Goal: Task Accomplishment & Management: Manage account settings

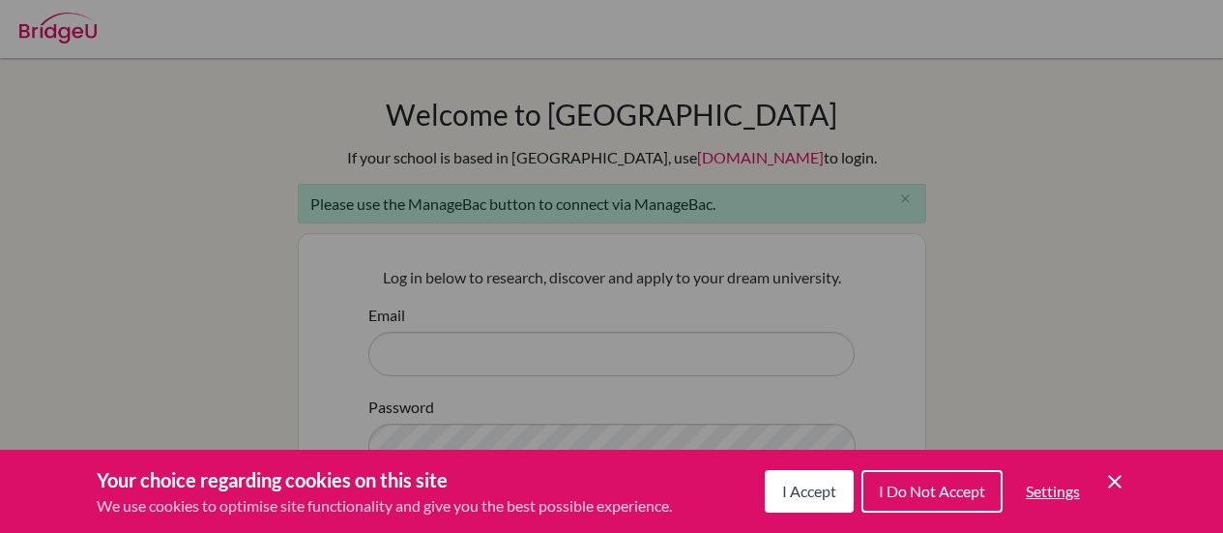
scroll to position [100, 0]
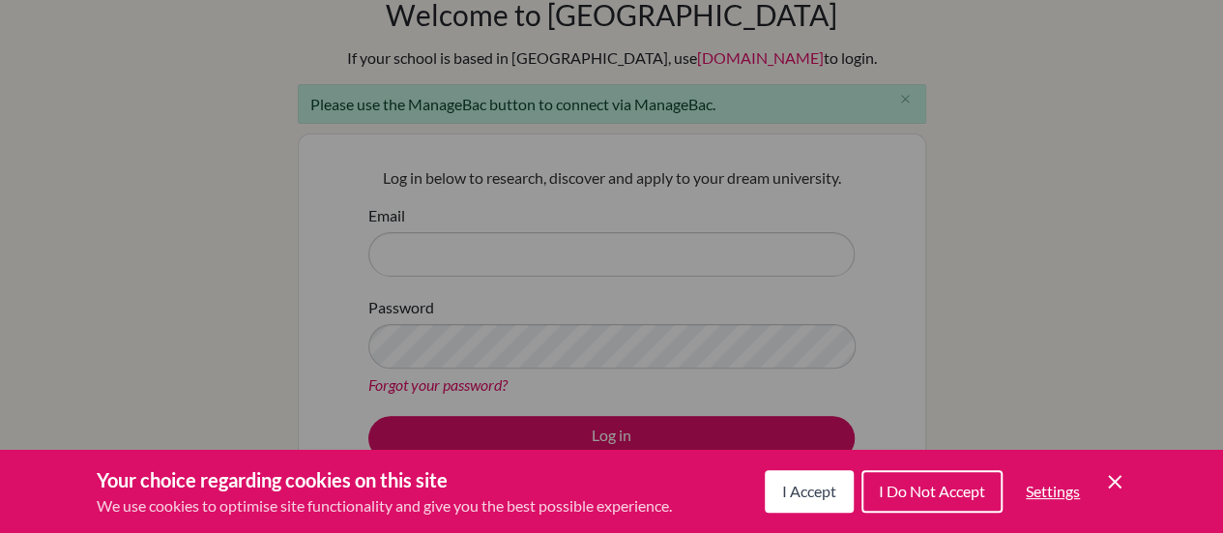
click at [843, 503] on button "I Accept" at bounding box center [809, 491] width 89 height 43
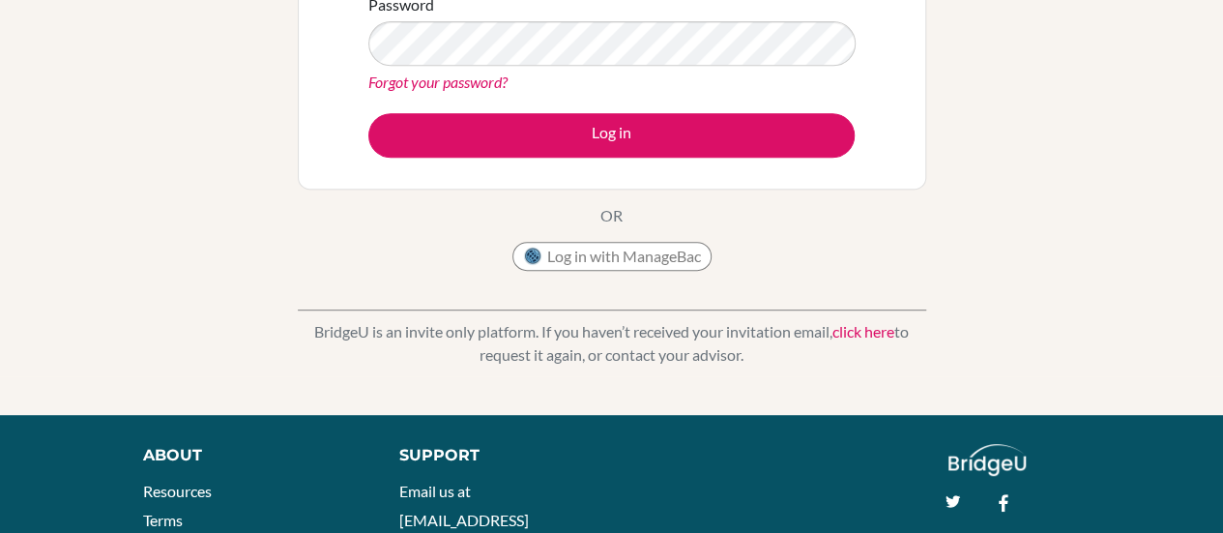
scroll to position [403, 0]
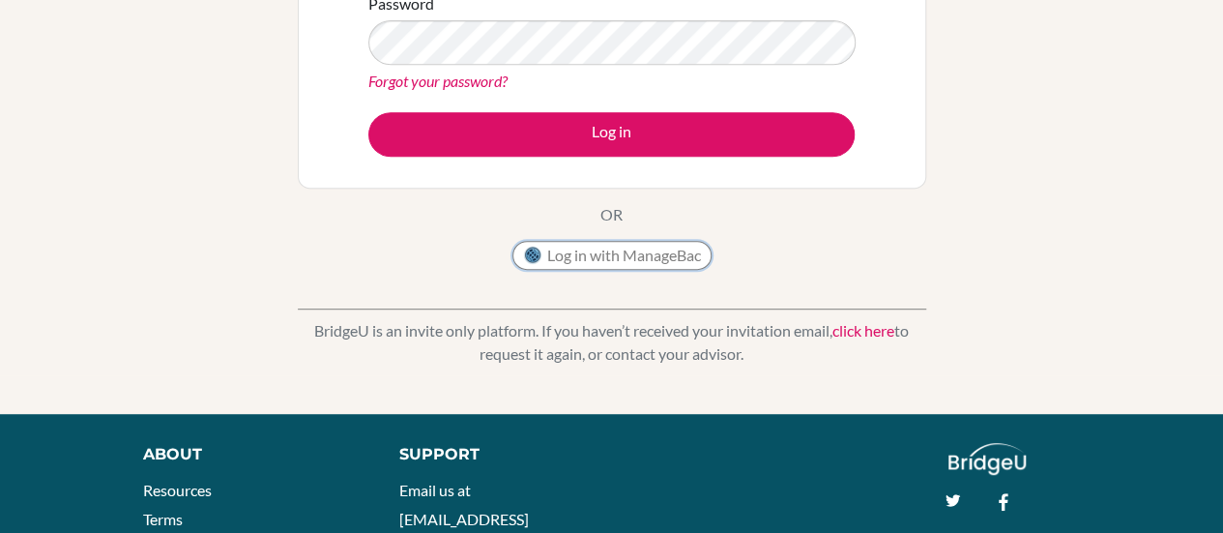
click at [652, 245] on button "Log in with ManageBac" at bounding box center [611, 255] width 199 height 29
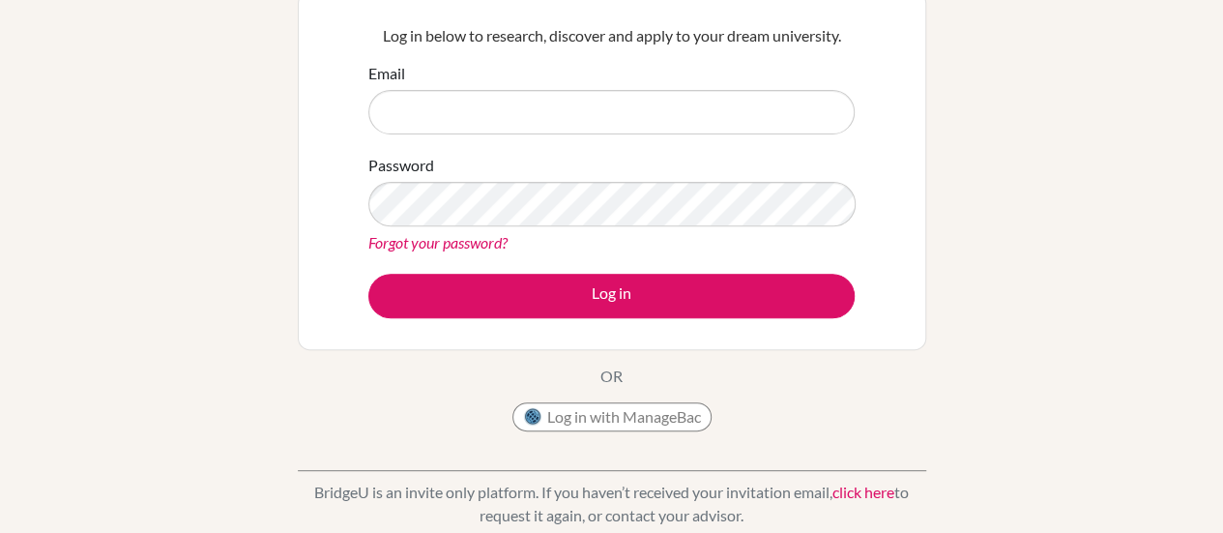
scroll to position [260, 0]
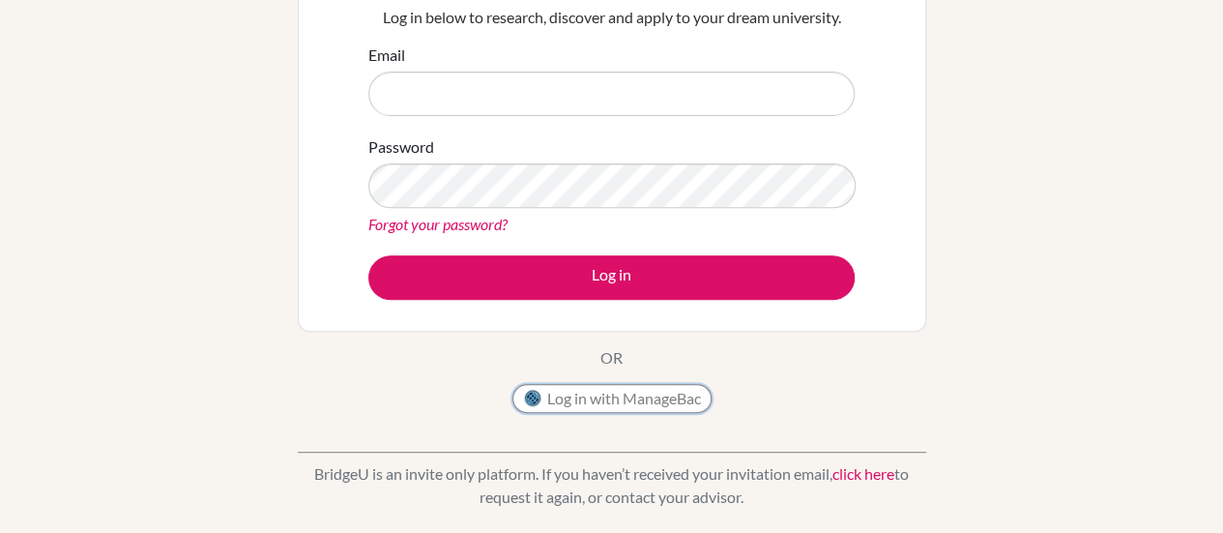
click at [626, 407] on button "Log in with ManageBac" at bounding box center [611, 398] width 199 height 29
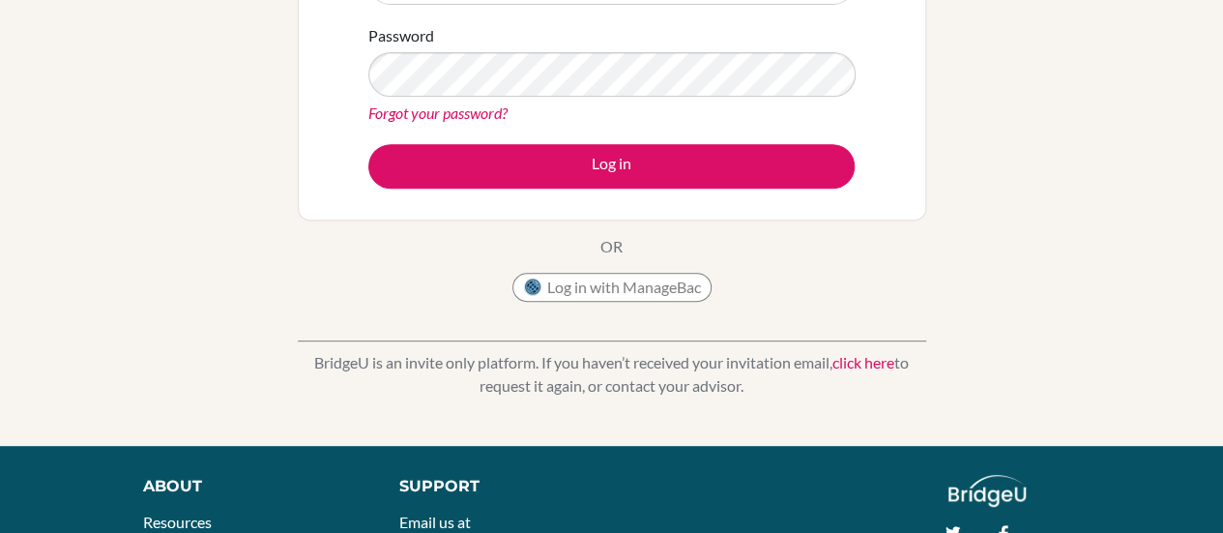
scroll to position [327, 0]
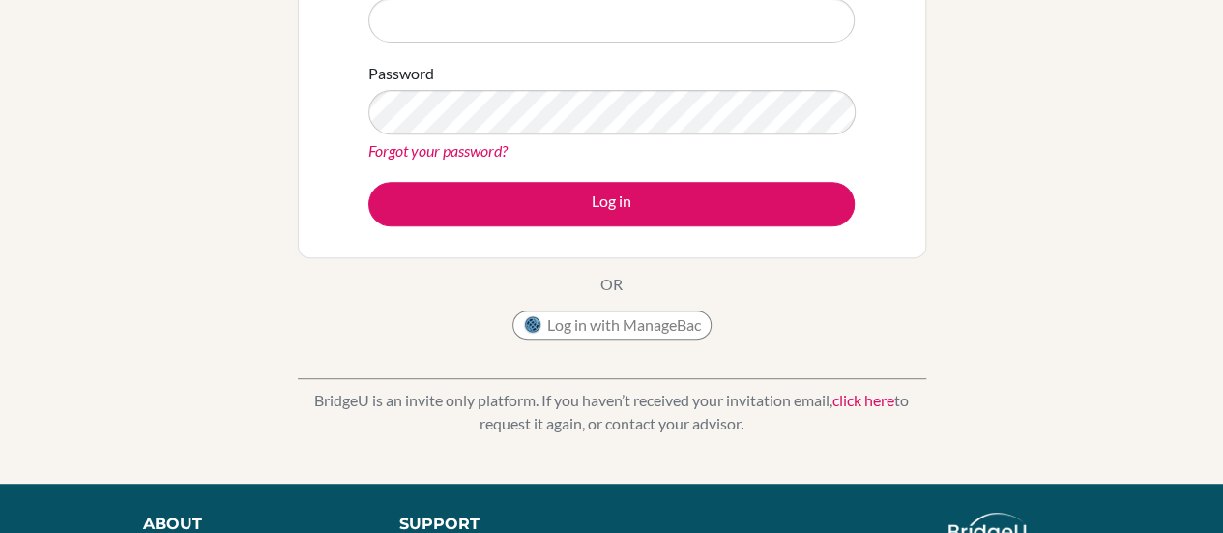
scroll to position [313, 0]
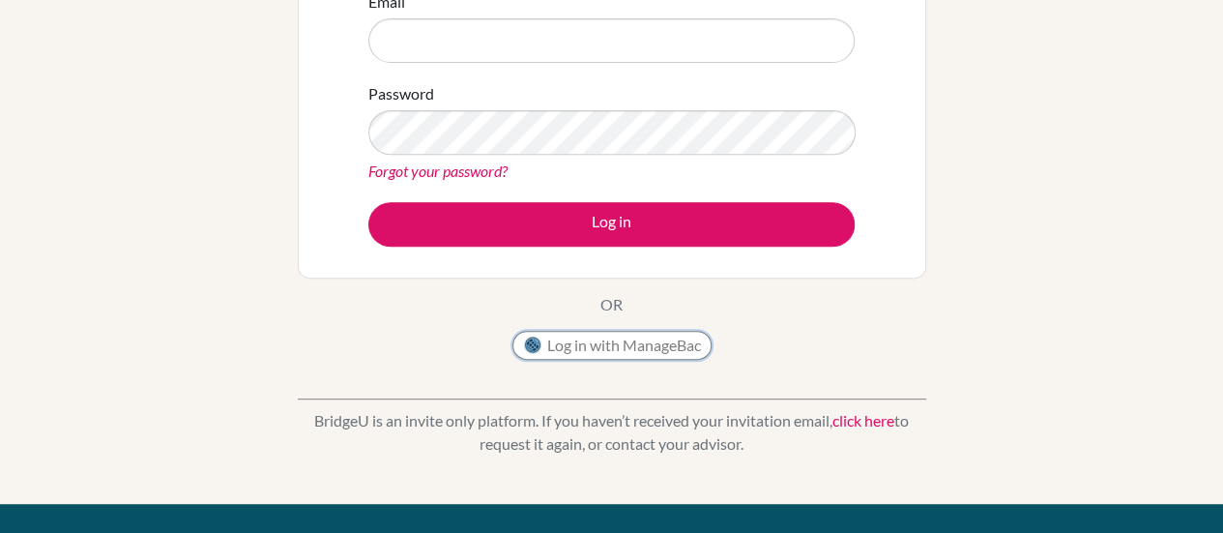
click at [671, 355] on button "Log in with ManageBac" at bounding box center [611, 345] width 199 height 29
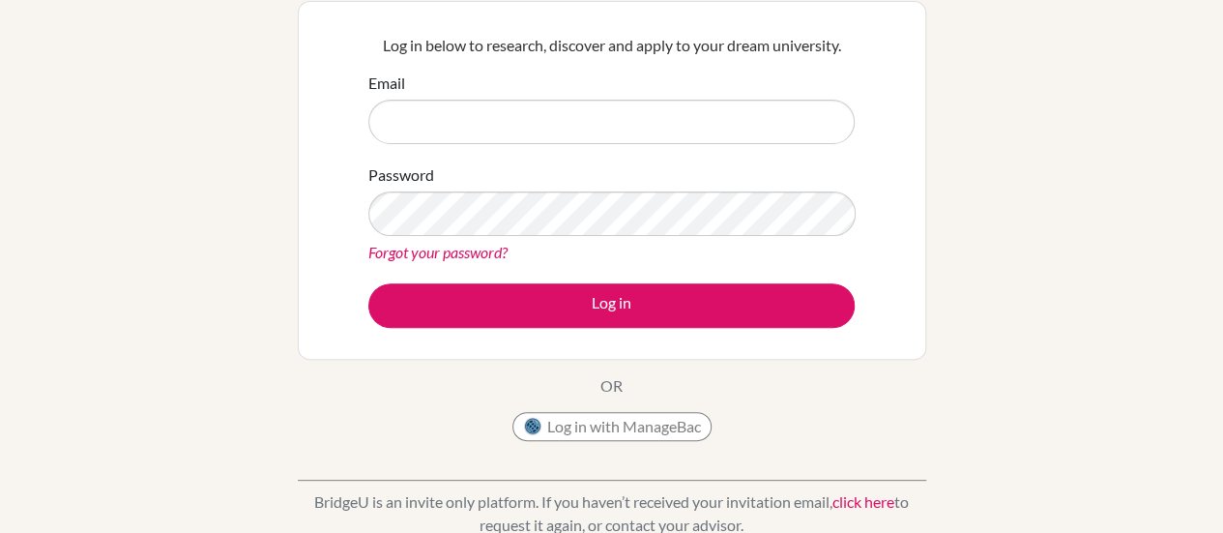
scroll to position [170, 0]
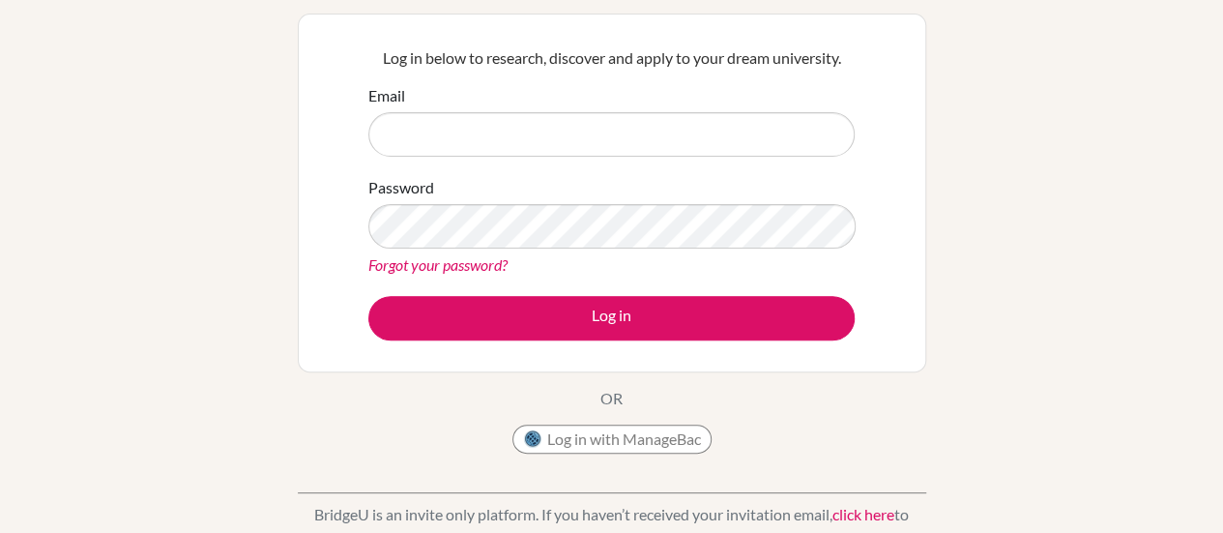
click at [528, 135] on input "Email" at bounding box center [611, 134] width 486 height 44
type input "kevin@whs.tc.edu.tw"
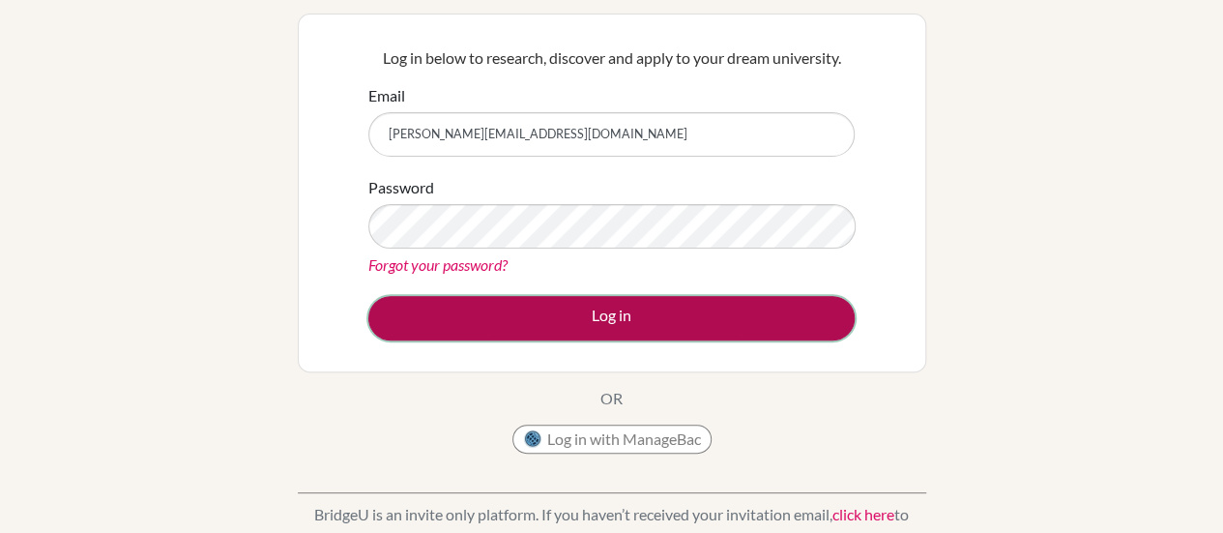
click at [613, 303] on button "Log in" at bounding box center [611, 318] width 486 height 44
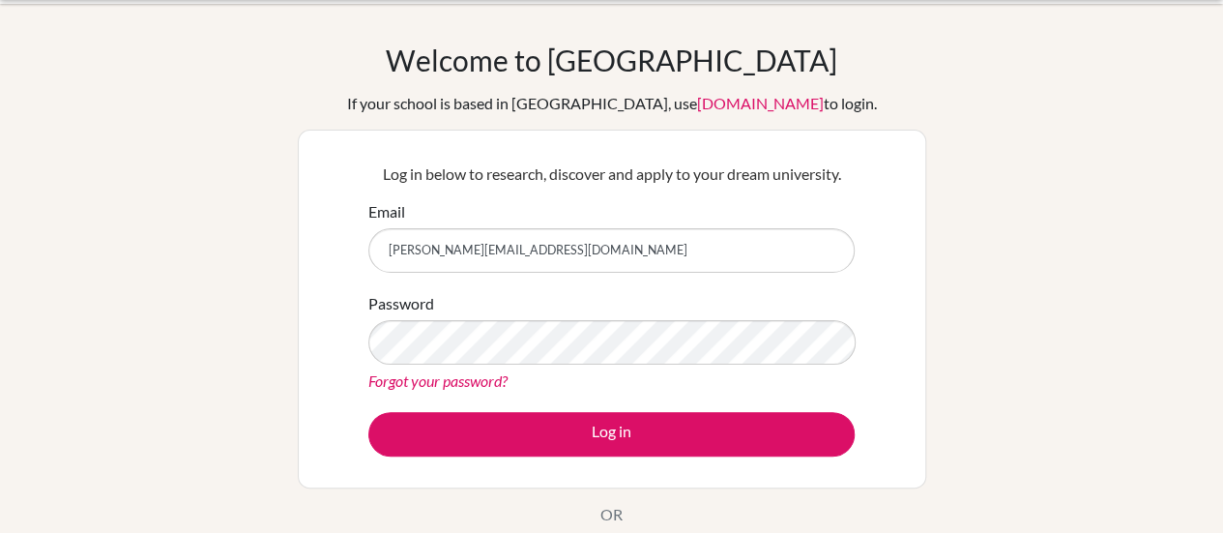
scroll to position [58, 0]
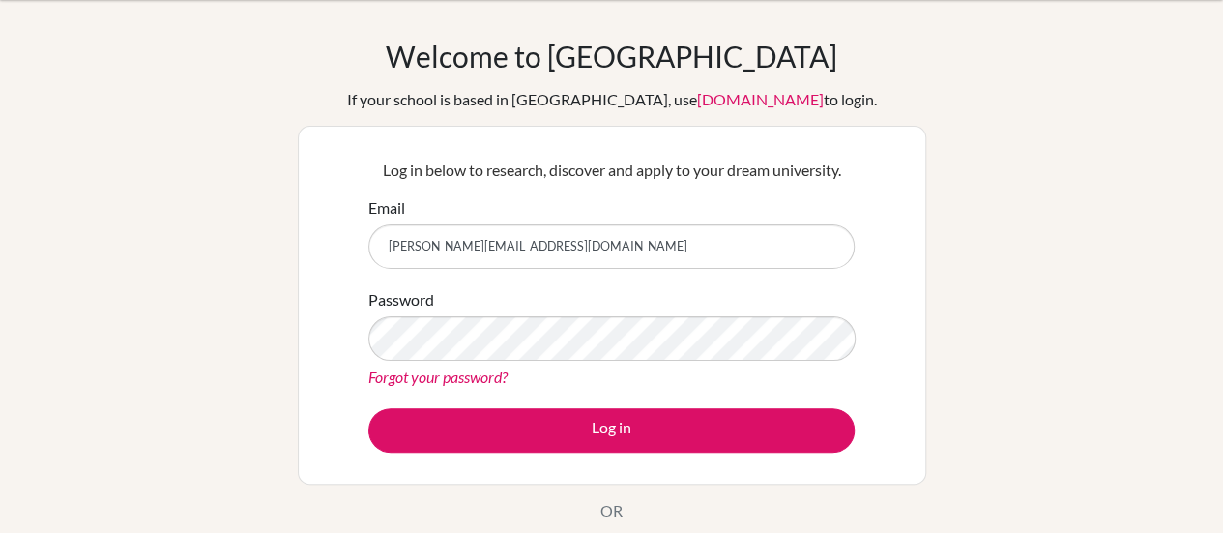
click at [416, 368] on link "Forgot your password?" at bounding box center [437, 376] width 139 height 18
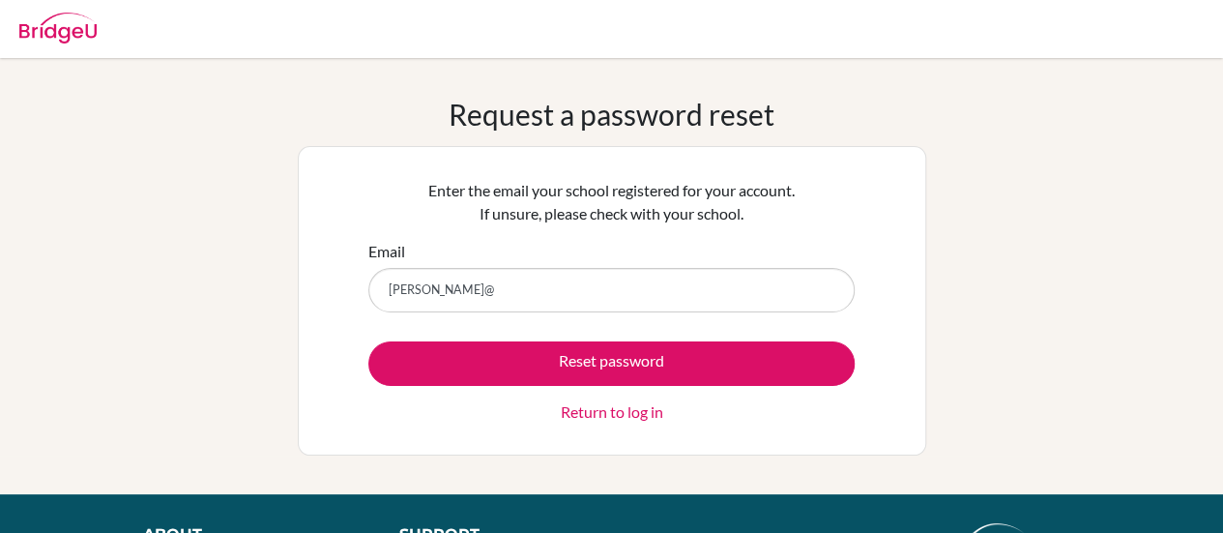
type input "[PERSON_NAME][EMAIL_ADDRESS][DOMAIN_NAME]"
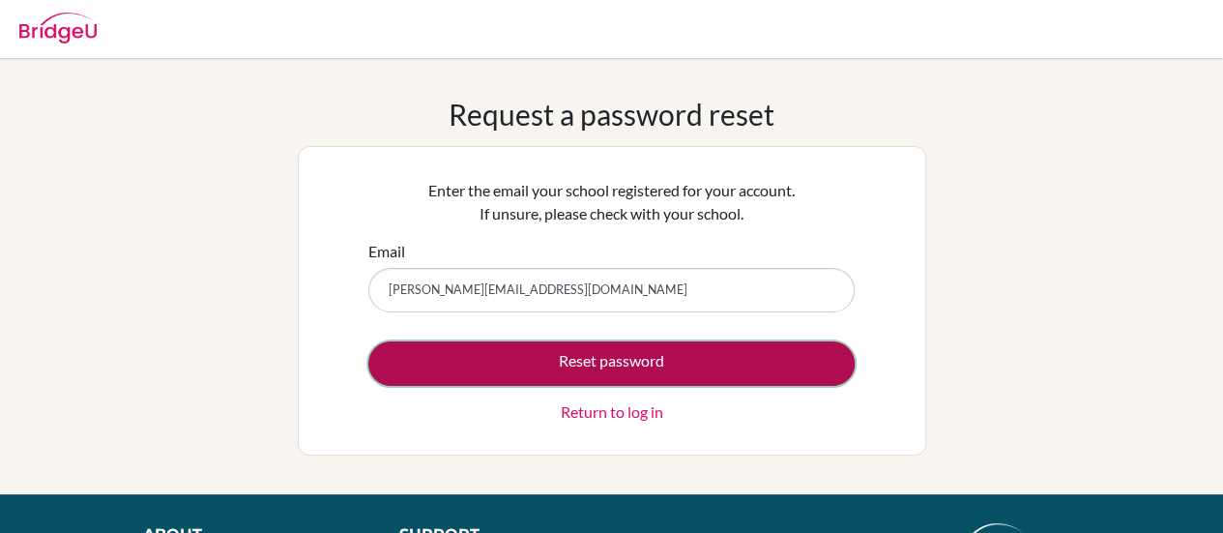
click at [580, 354] on button "Reset password" at bounding box center [611, 363] width 486 height 44
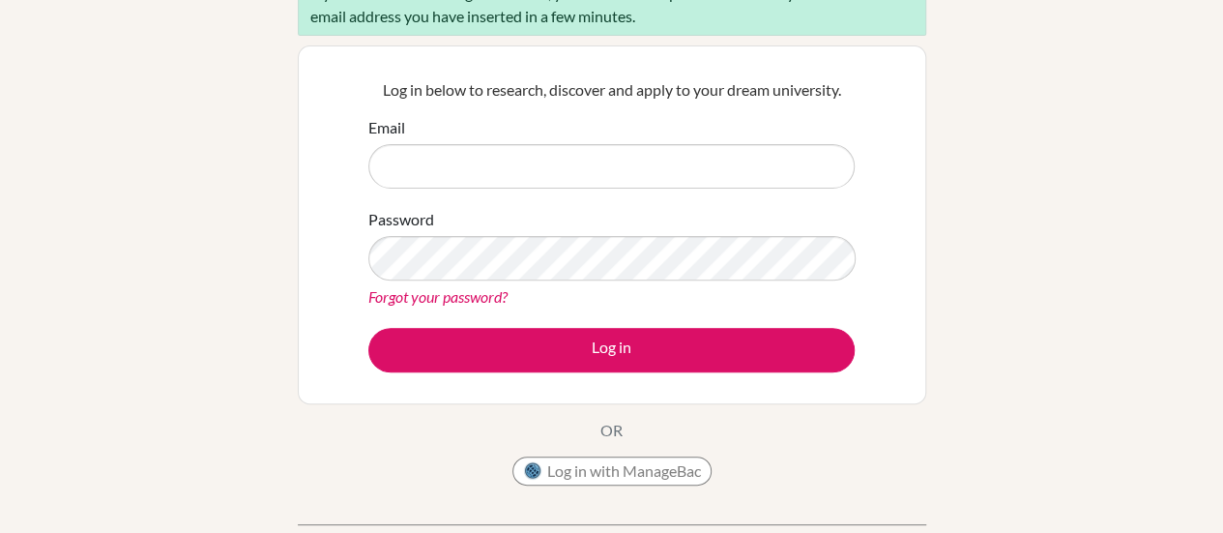
scroll to position [224, 0]
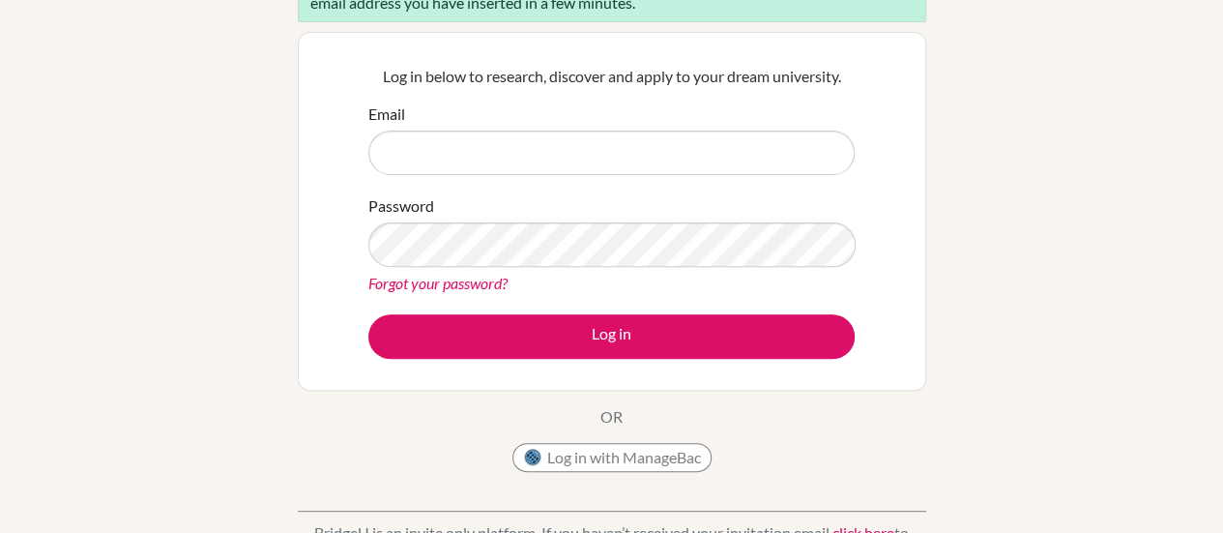
click at [468, 138] on input "Email" at bounding box center [611, 152] width 486 height 44
type input "kevin@whs.tc.edu.tw"
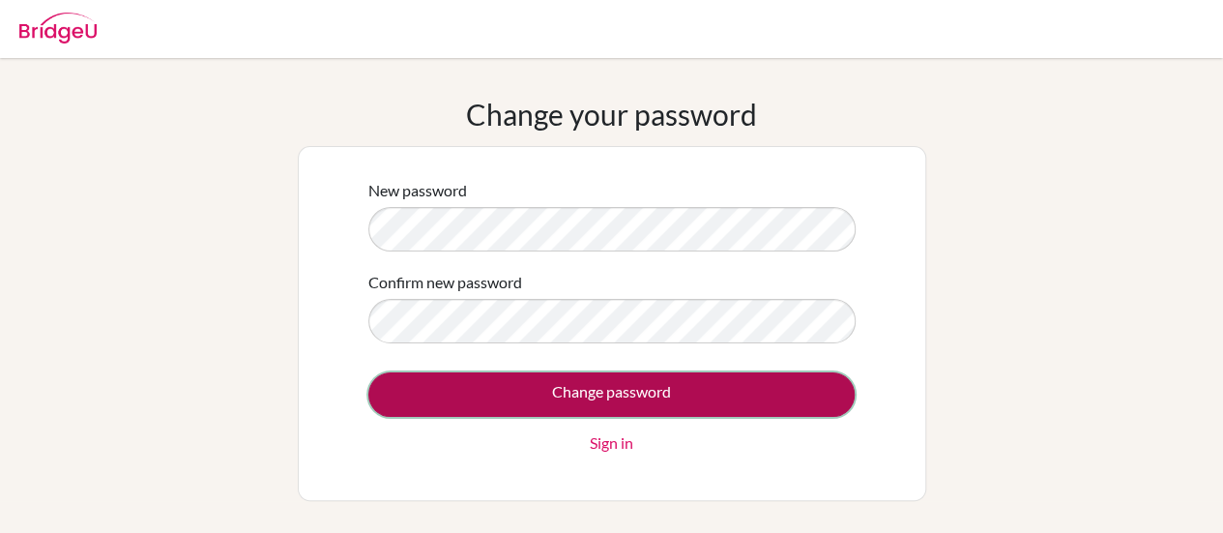
click at [571, 376] on input "Change password" at bounding box center [611, 394] width 486 height 44
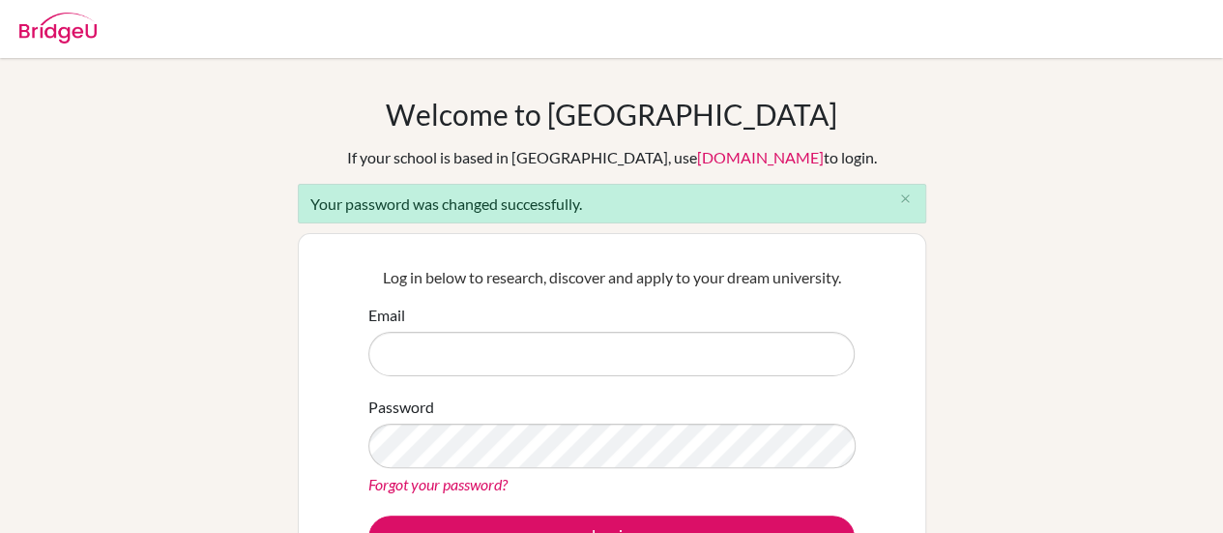
click at [474, 343] on input "Email" at bounding box center [611, 354] width 486 height 44
type input "kevin@whs.tc.edu.tw"
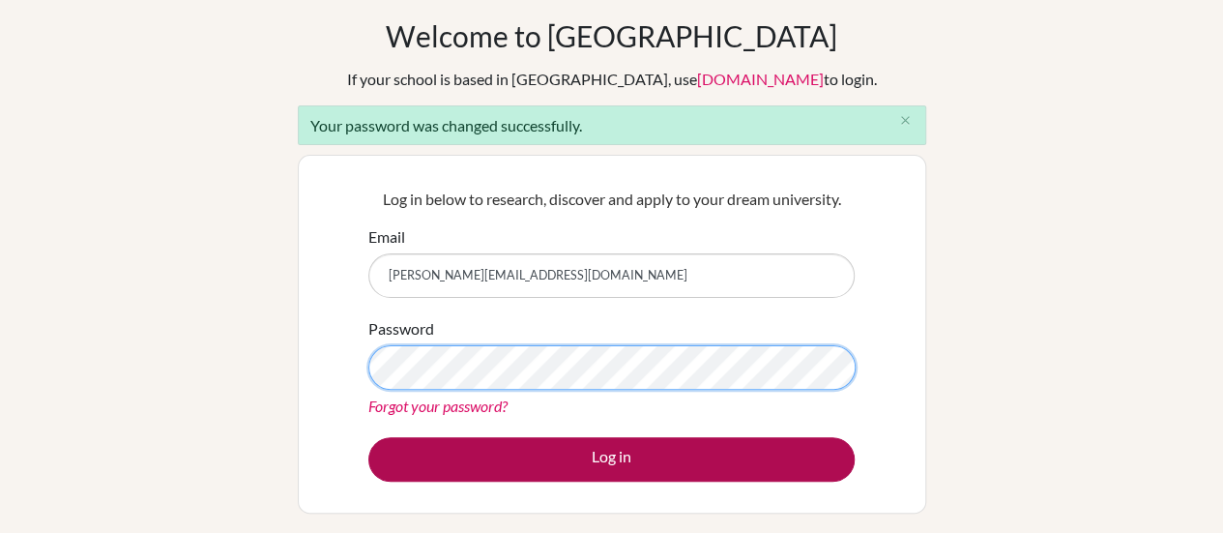
scroll to position [79, 0]
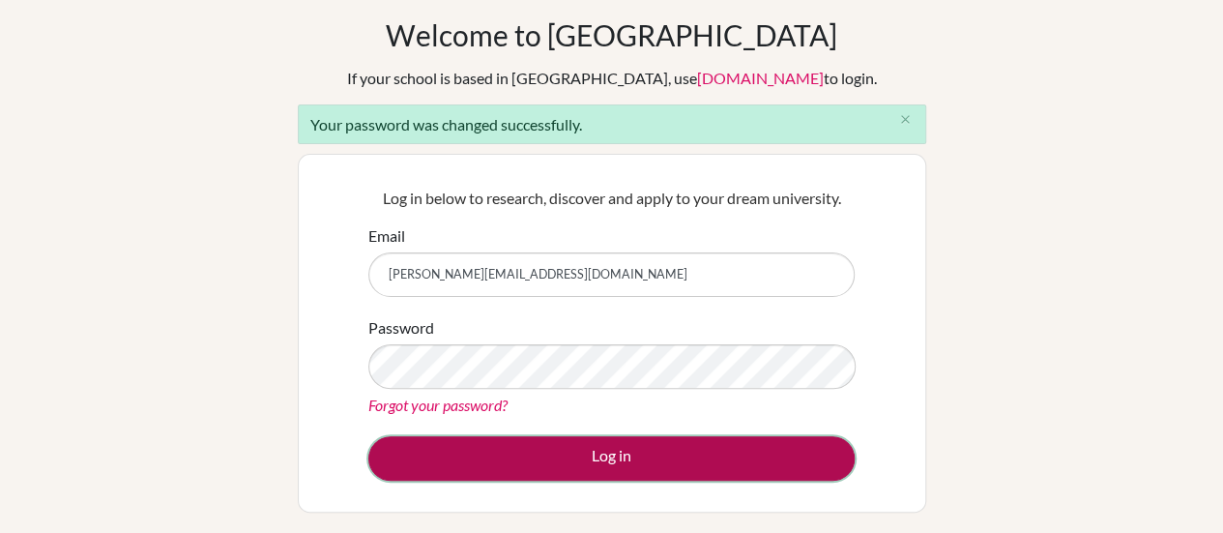
click at [631, 455] on button "Log in" at bounding box center [611, 458] width 486 height 44
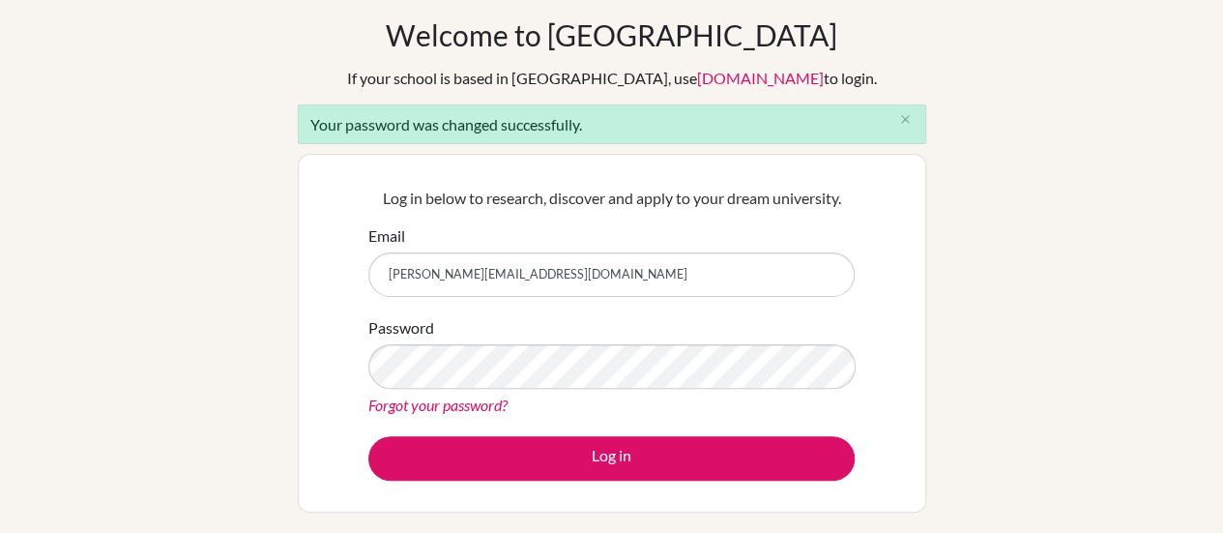
click at [822, 234] on div "Email kevin@whs.tc.edu.tw" at bounding box center [611, 260] width 486 height 72
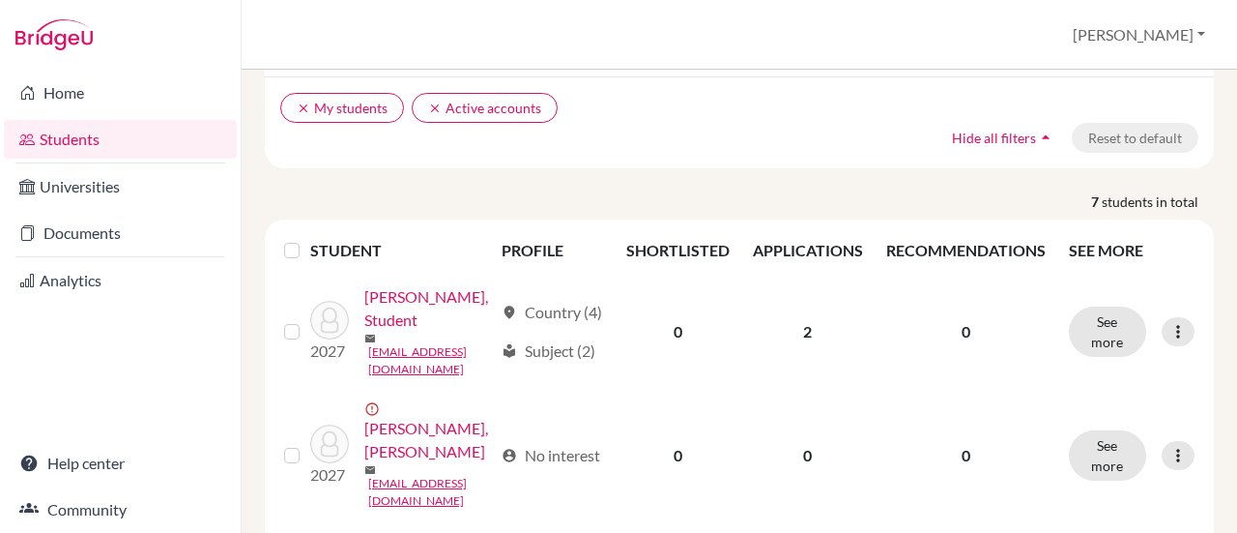
scroll to position [145, 0]
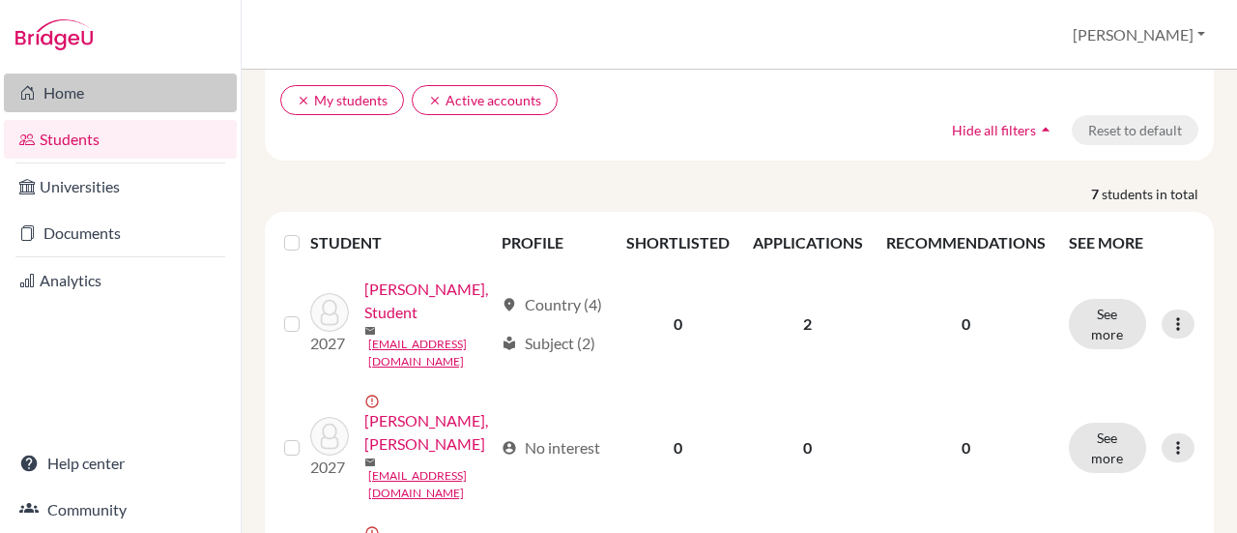
click at [80, 96] on link "Home" at bounding box center [120, 92] width 233 height 39
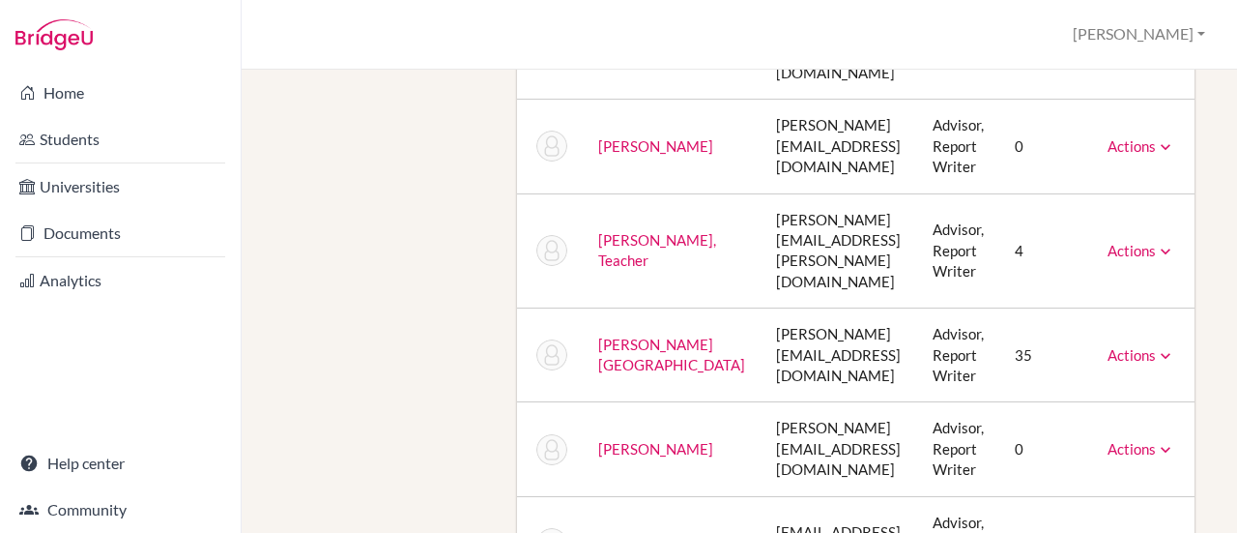
scroll to position [824, 0]
click at [621, 230] on link "Kevin, Teacher" at bounding box center [657, 249] width 118 height 38
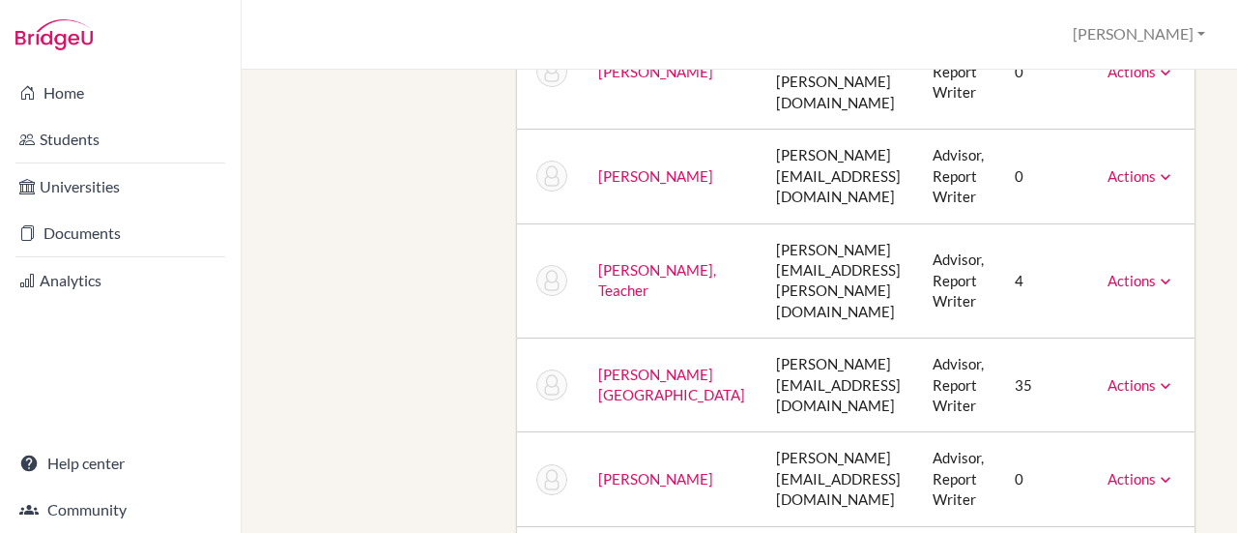
scroll to position [789, 0]
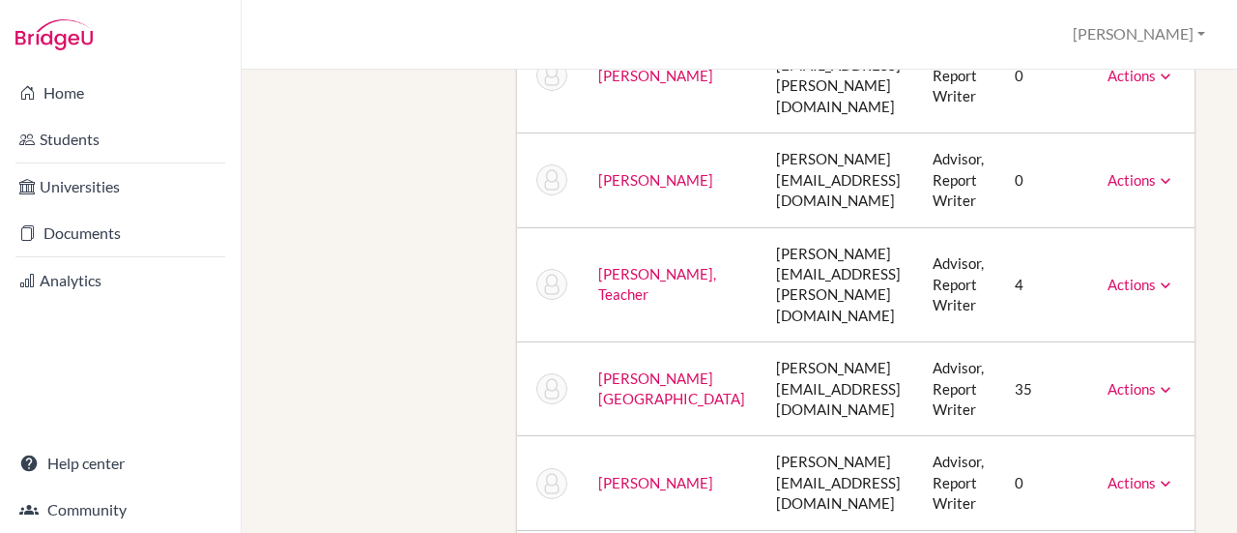
click at [1156, 275] on icon at bounding box center [1165, 284] width 19 height 19
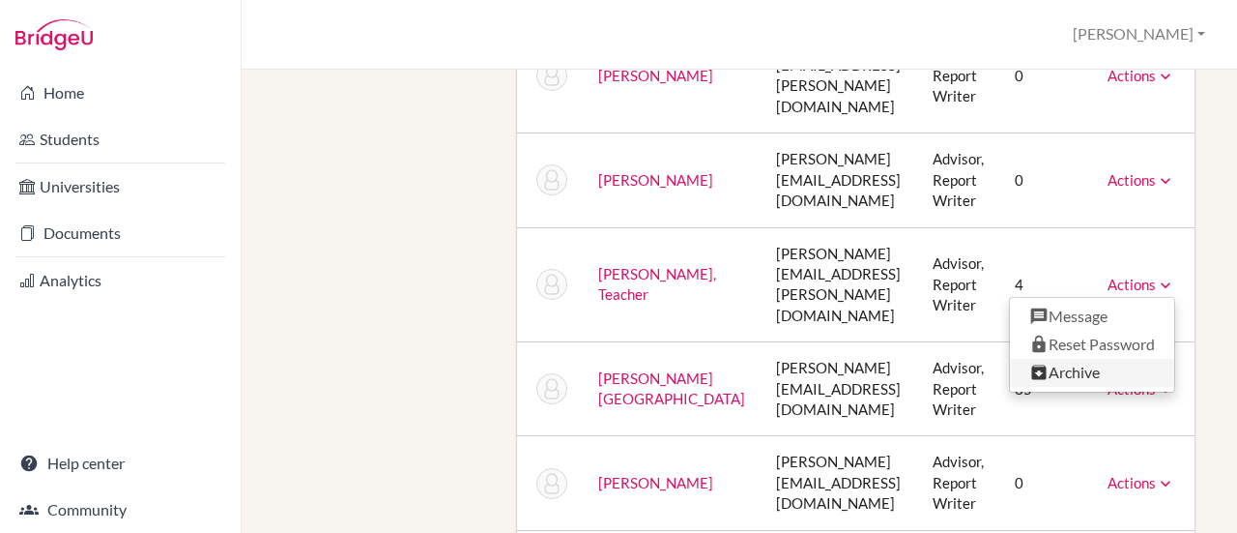
click at [1107, 359] on link "Archive" at bounding box center [1092, 373] width 164 height 28
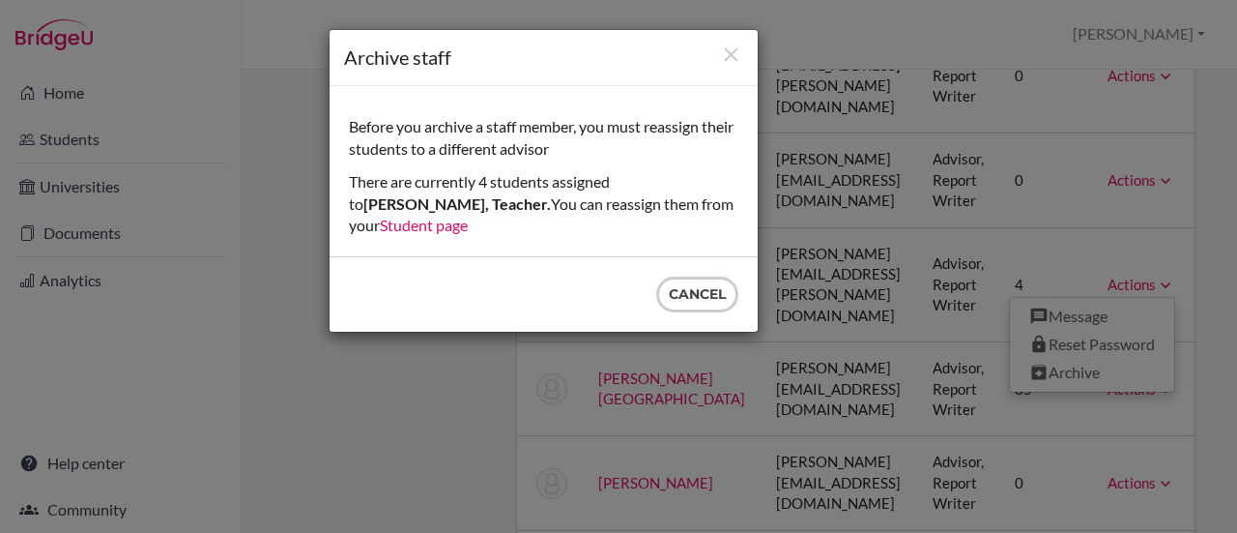
click at [468, 216] on link "Student page" at bounding box center [424, 225] width 88 height 18
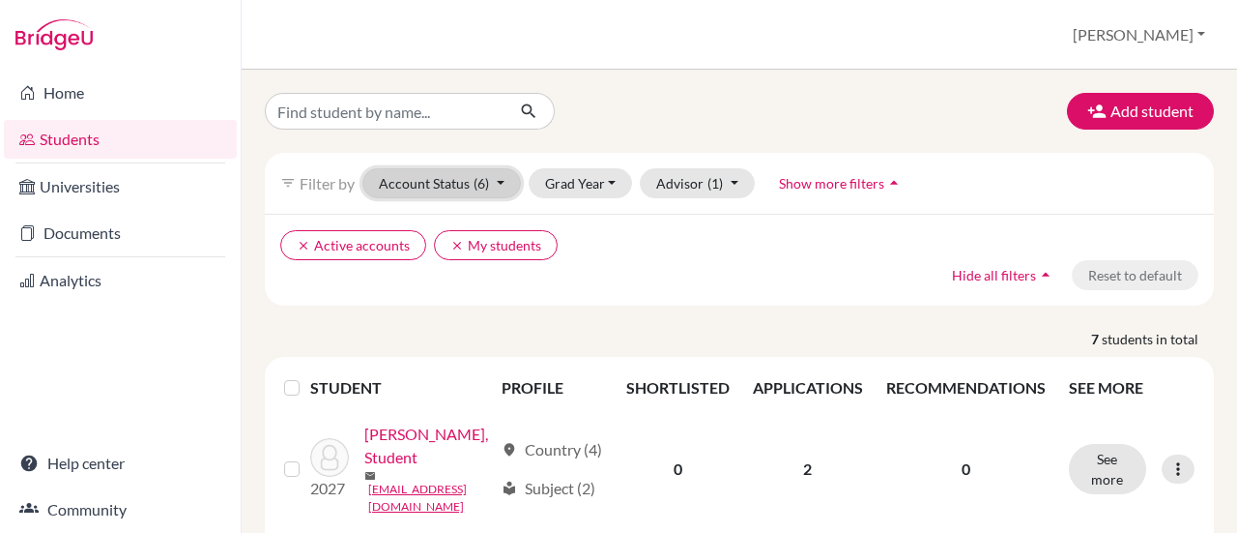
click at [502, 184] on button "Account Status (6)" at bounding box center [441, 183] width 159 height 30
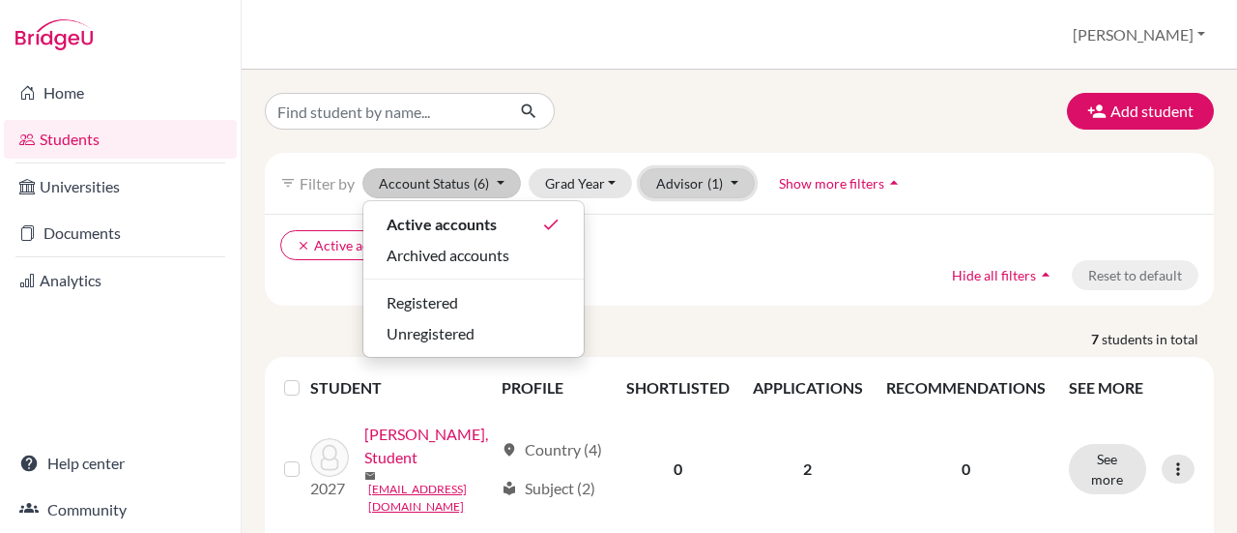
click at [669, 187] on button "Advisor (1)" at bounding box center [697, 183] width 115 height 30
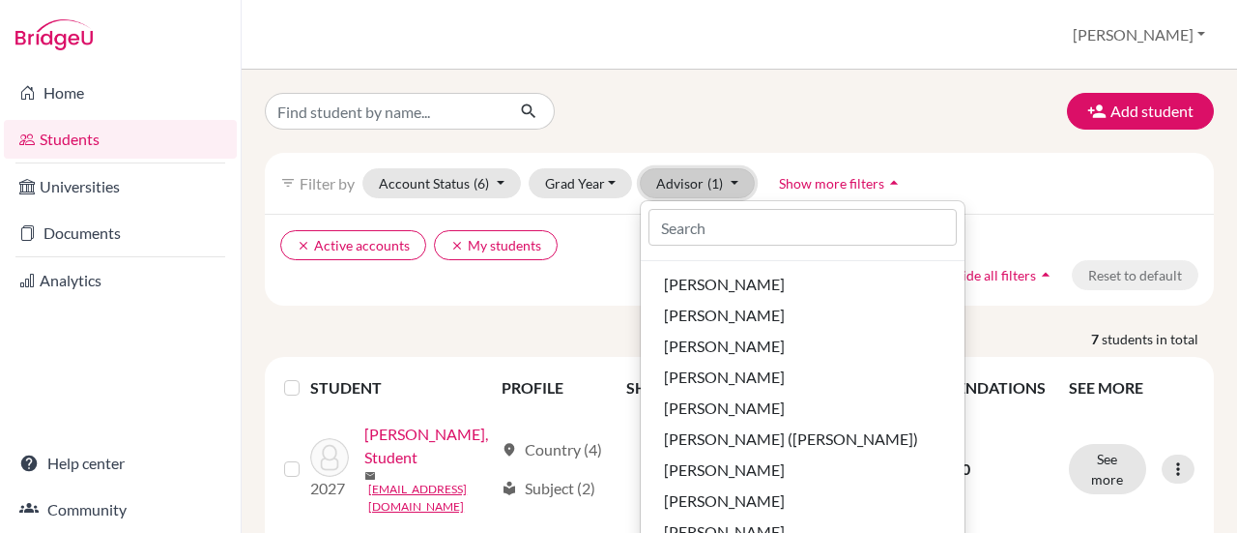
scroll to position [65, 0]
click at [568, 196] on button "Grad Year" at bounding box center [581, 183] width 104 height 30
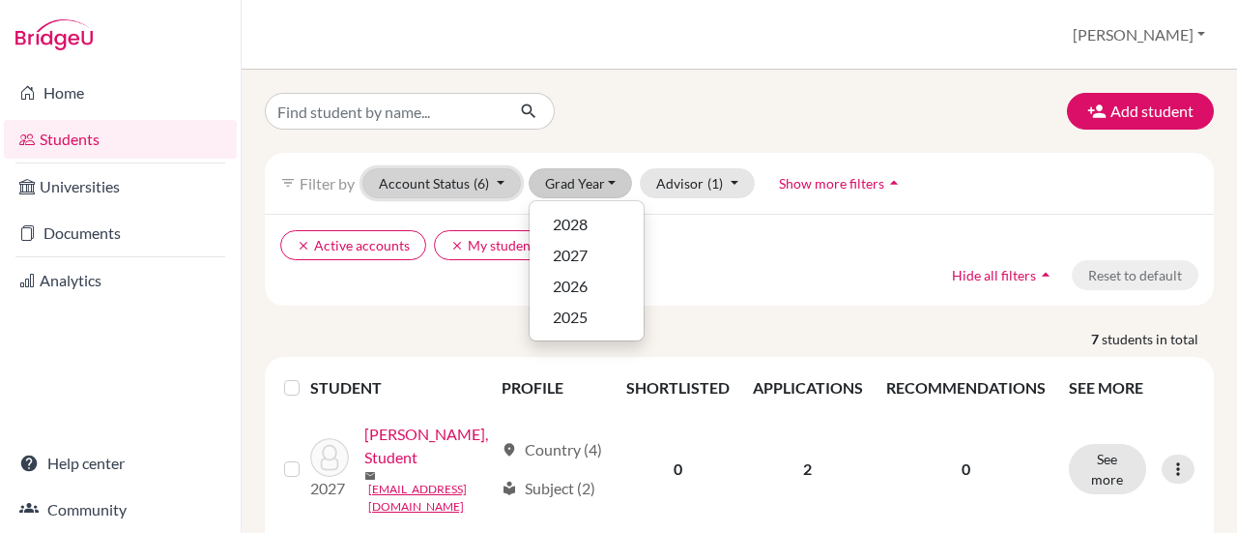
click at [483, 194] on button "Account Status (6)" at bounding box center [441, 183] width 159 height 30
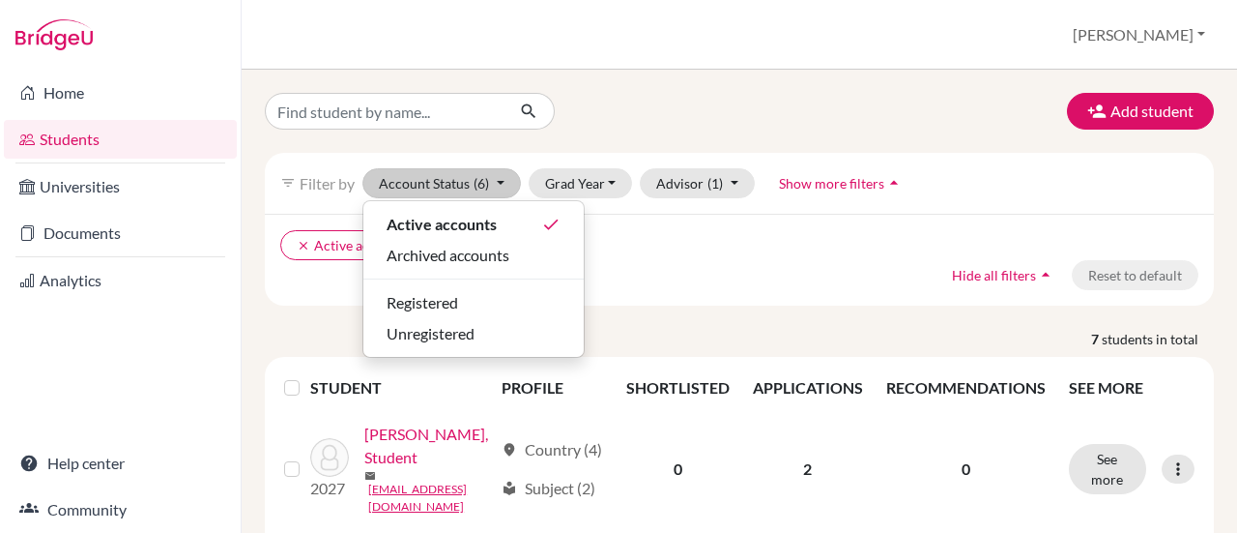
click at [748, 268] on div "clear Active accounts clear My students Hide all filters arrow_drop_up Reset to…" at bounding box center [739, 260] width 949 height 92
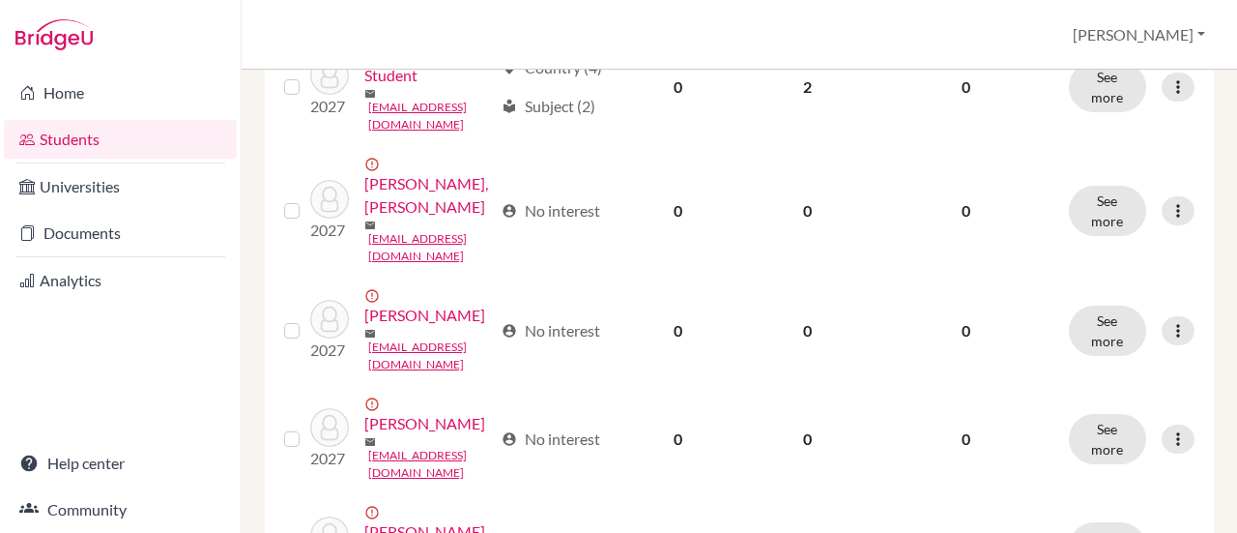
scroll to position [0, 0]
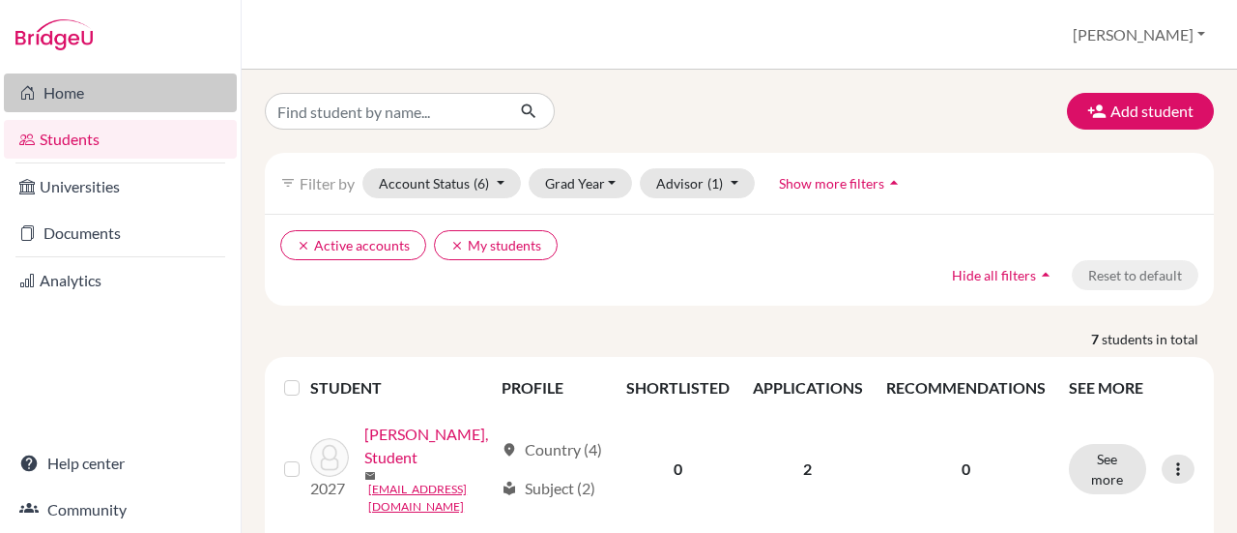
click at [90, 86] on link "Home" at bounding box center [120, 92] width 233 height 39
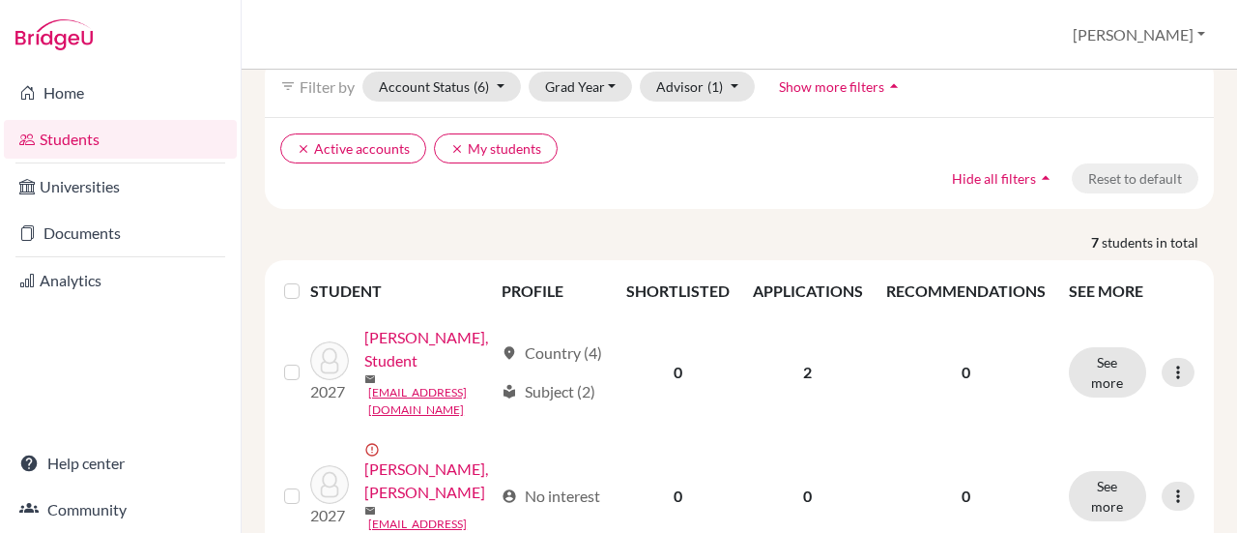
scroll to position [97, 0]
click at [452, 145] on icon "clear" at bounding box center [457, 149] width 14 height 14
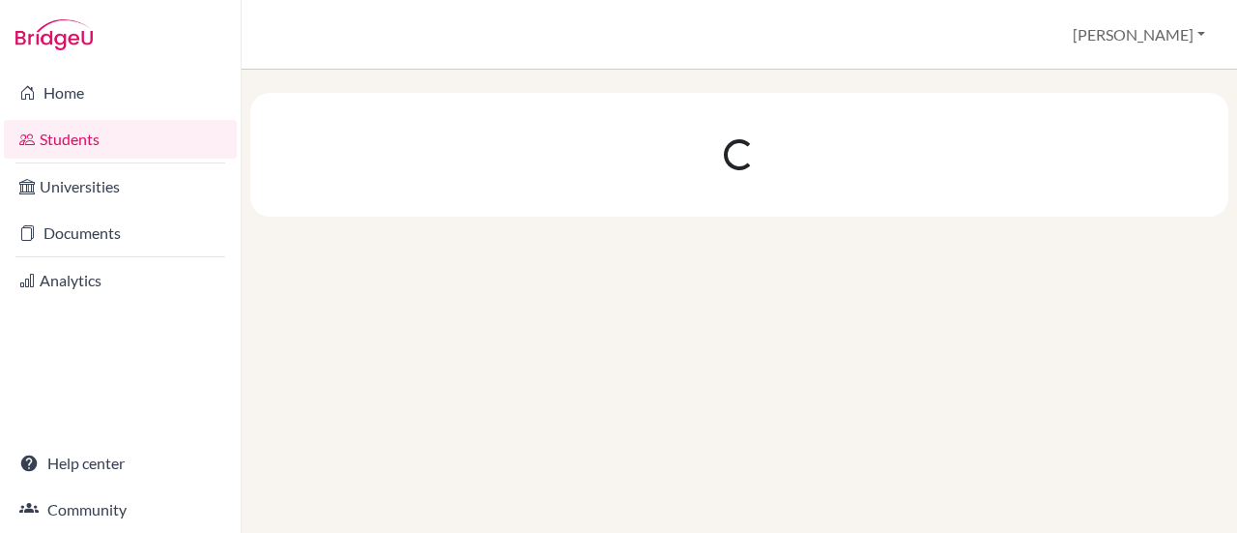
scroll to position [0, 0]
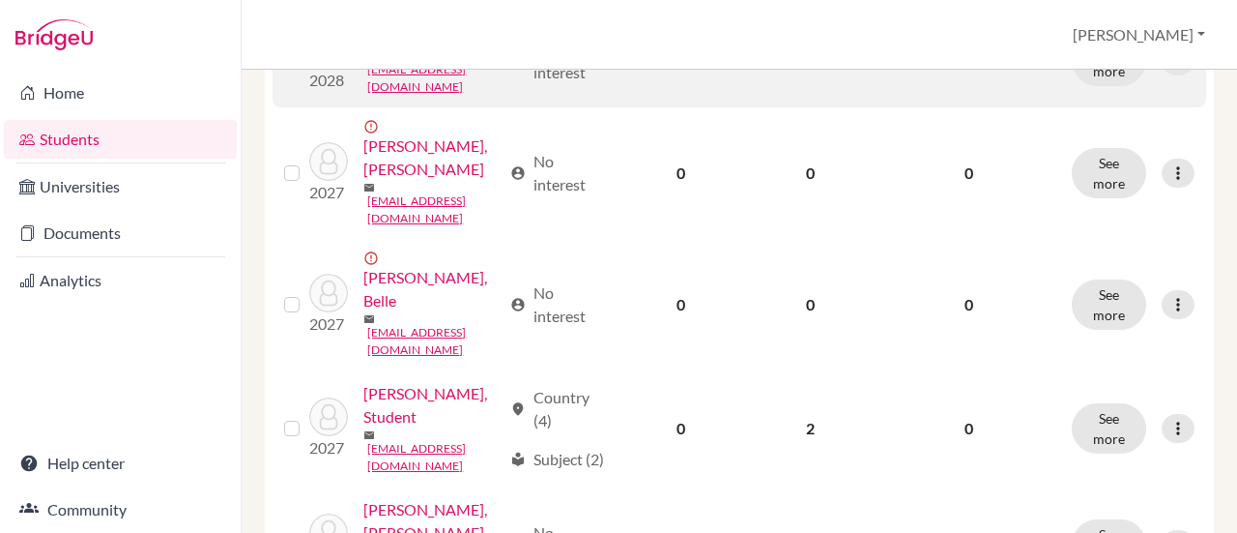
scroll to position [491, 0]
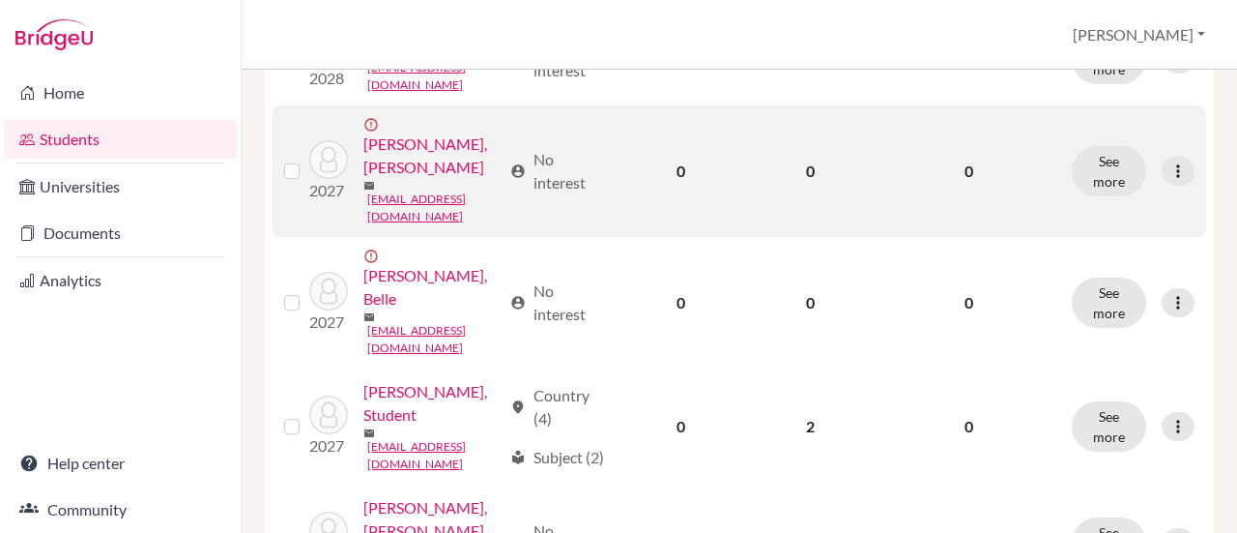
click at [307, 159] on label at bounding box center [307, 159] width 0 height 0
click at [0, 0] on input "checkbox" at bounding box center [0, 0] width 0 height 0
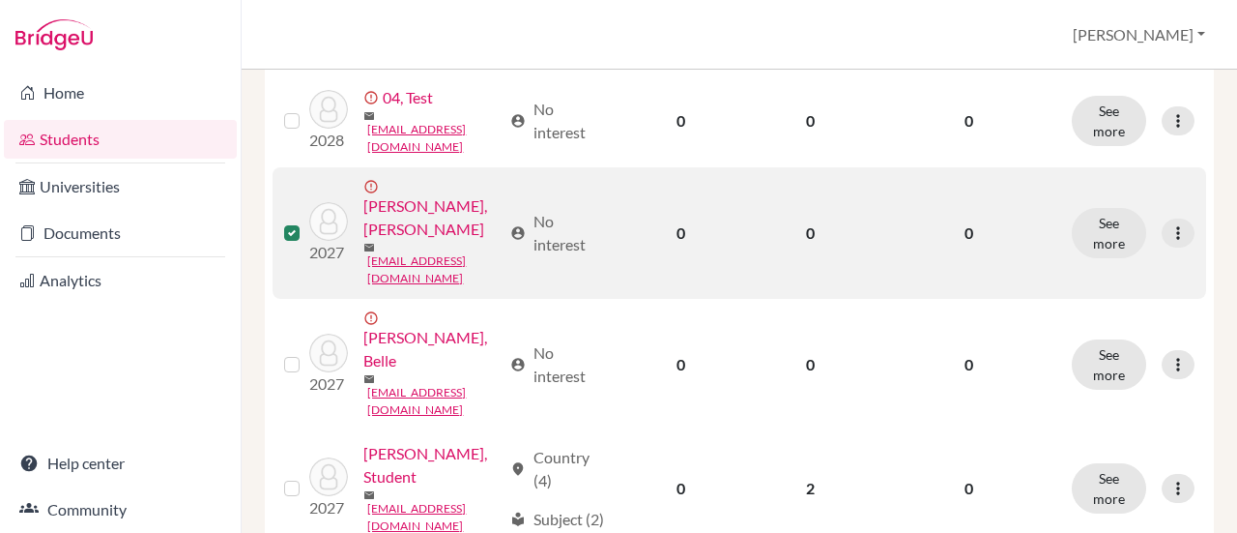
scroll to position [551, 0]
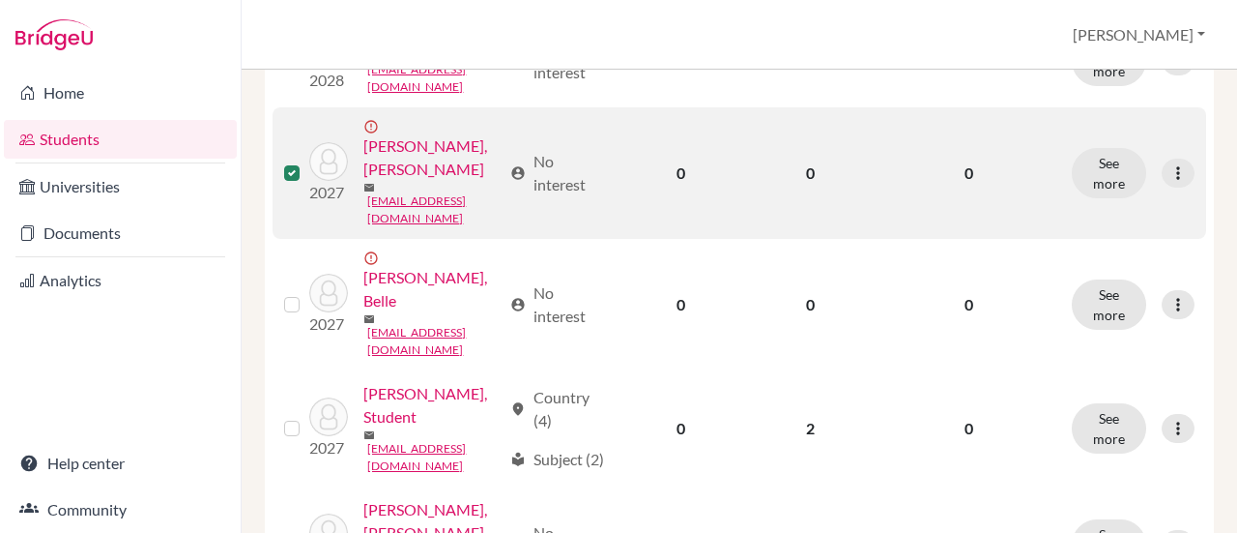
click at [1179, 211] on td "See more Edit student Send Message Resend invite email" at bounding box center [1133, 172] width 146 height 131
click at [1169, 183] on icon at bounding box center [1178, 172] width 19 height 19
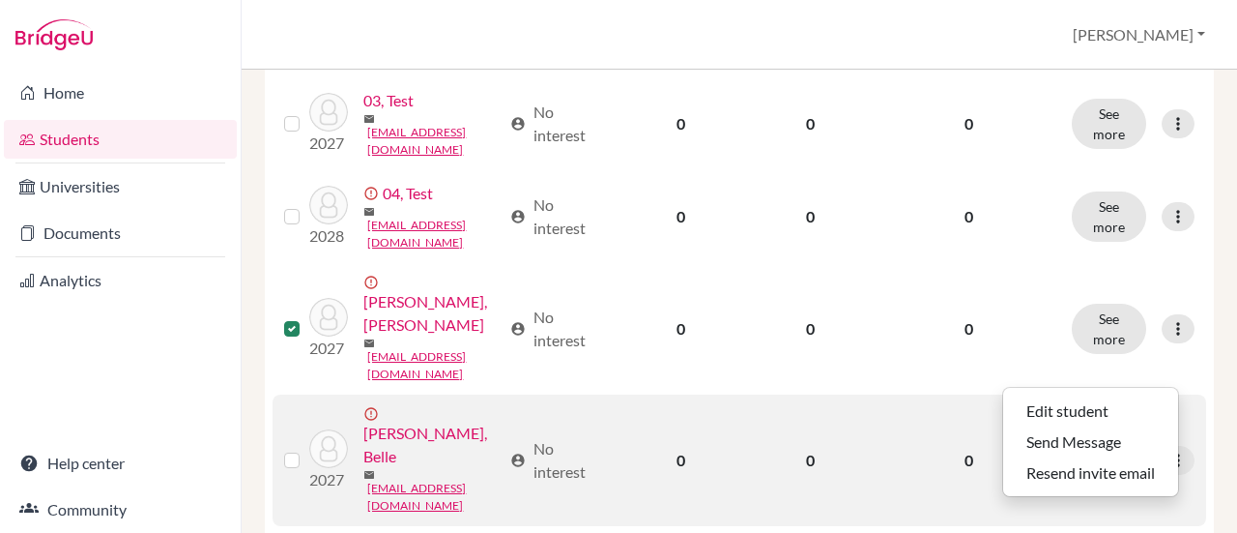
scroll to position [394, 0]
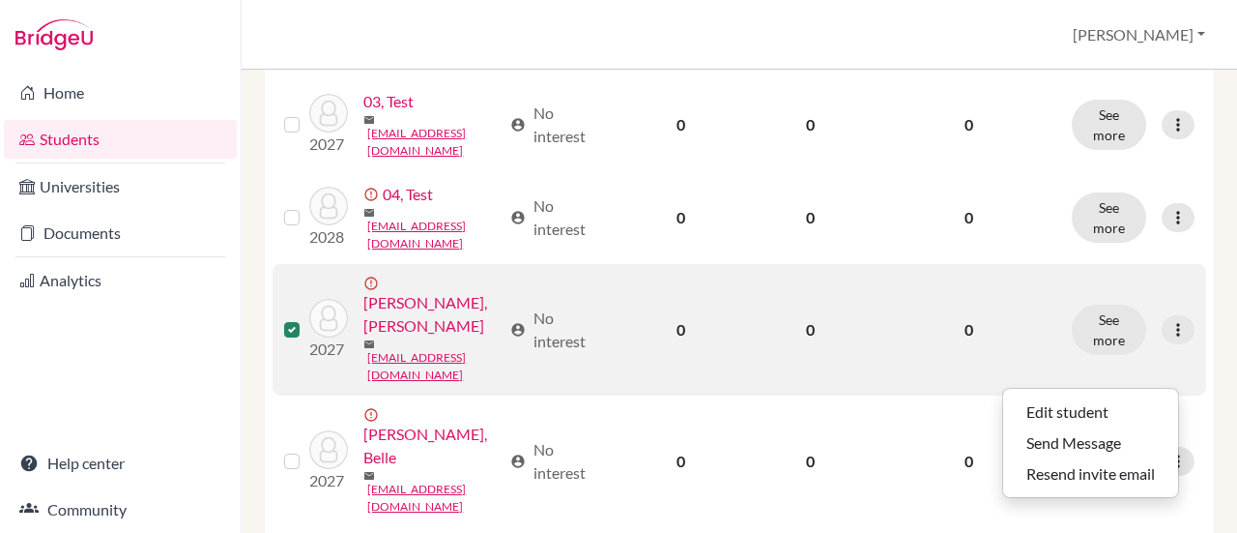
click at [432, 337] on link "[PERSON_NAME], [PERSON_NAME]" at bounding box center [431, 314] width 137 height 46
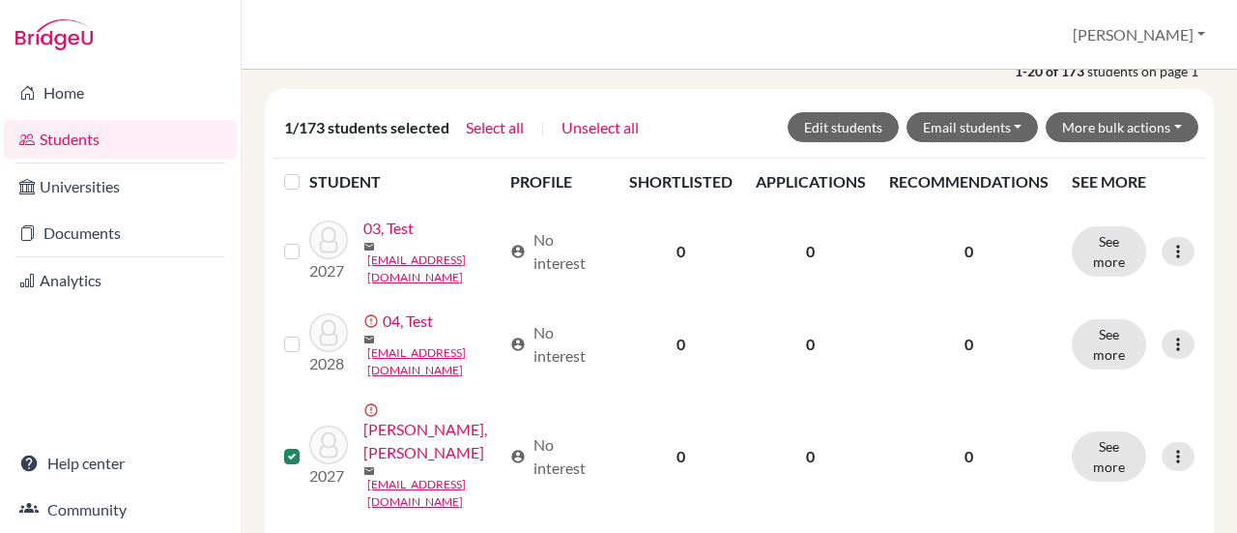
scroll to position [269, 0]
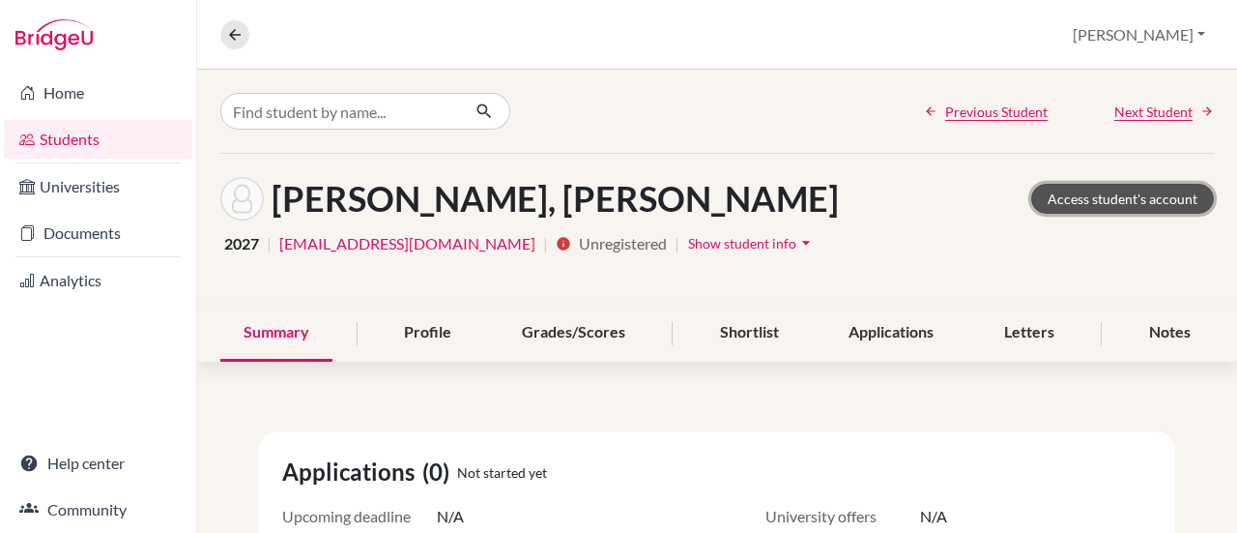
click at [1085, 186] on link "Access student's account" at bounding box center [1122, 199] width 183 height 30
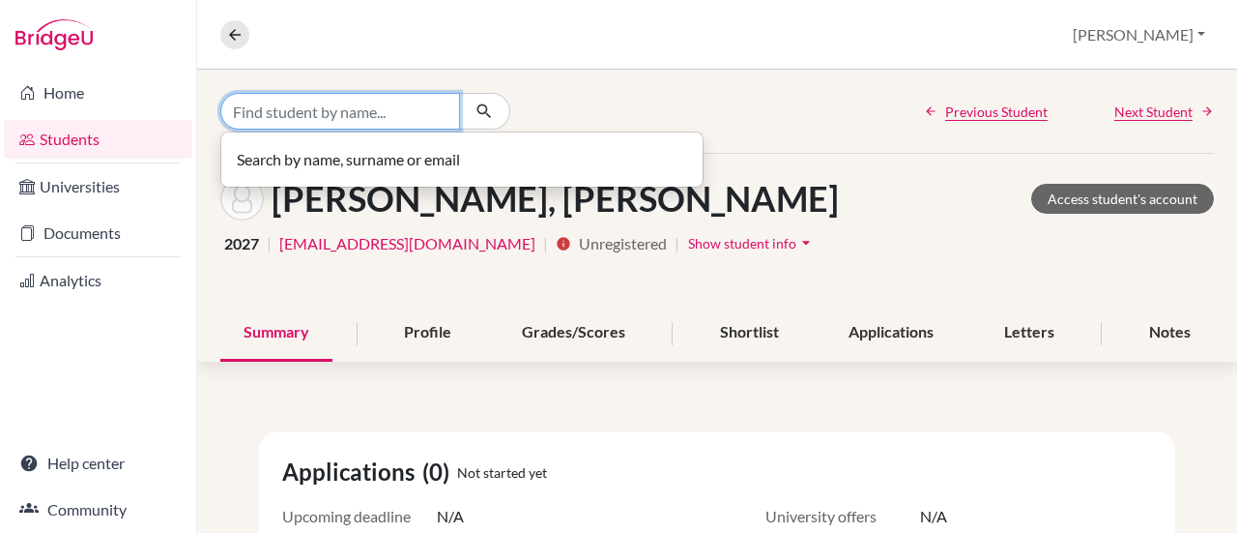
click at [336, 114] on input "Find student by name..." at bounding box center [340, 111] width 240 height 37
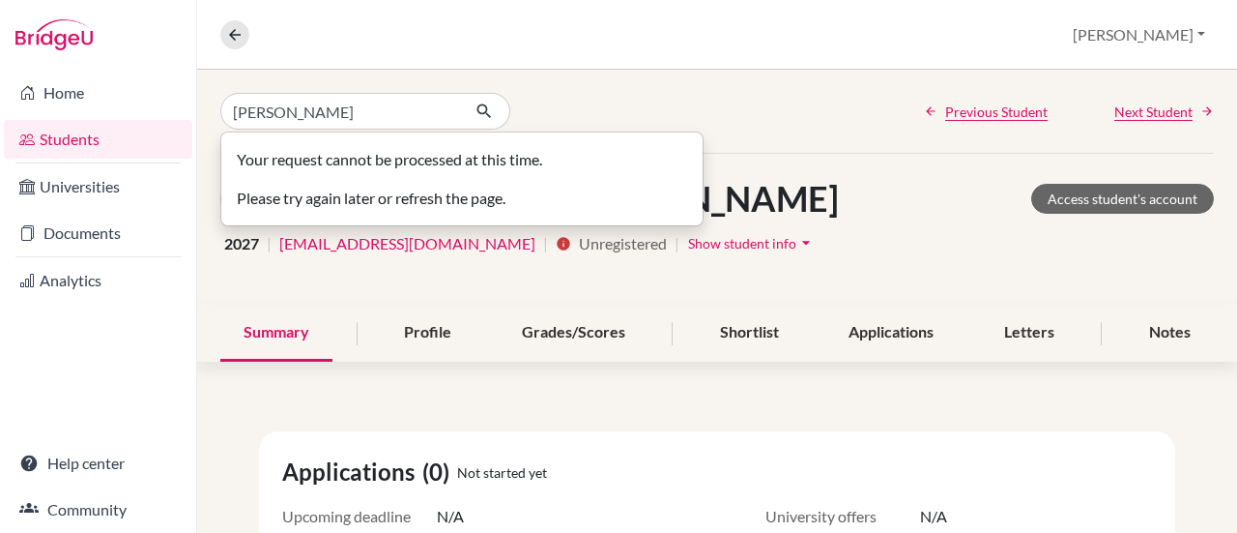
click at [615, 113] on div "[PERSON_NAME] Your request cannot be processed at this time. Please try again l…" at bounding box center [717, 111] width 1040 height 83
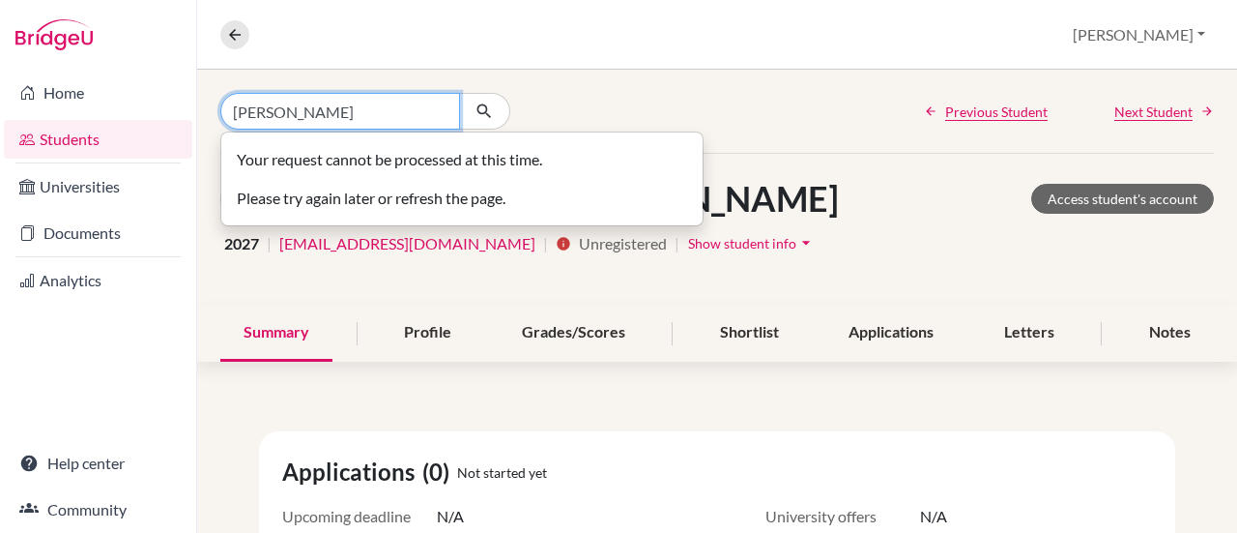
click at [294, 120] on input "[PERSON_NAME]" at bounding box center [340, 111] width 240 height 37
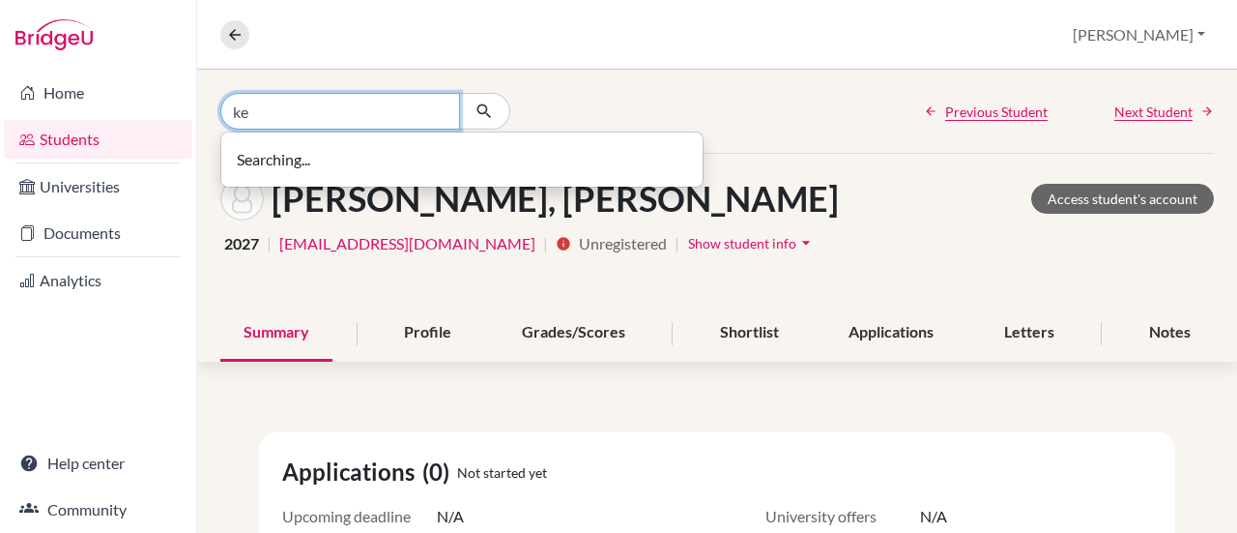
type input "k"
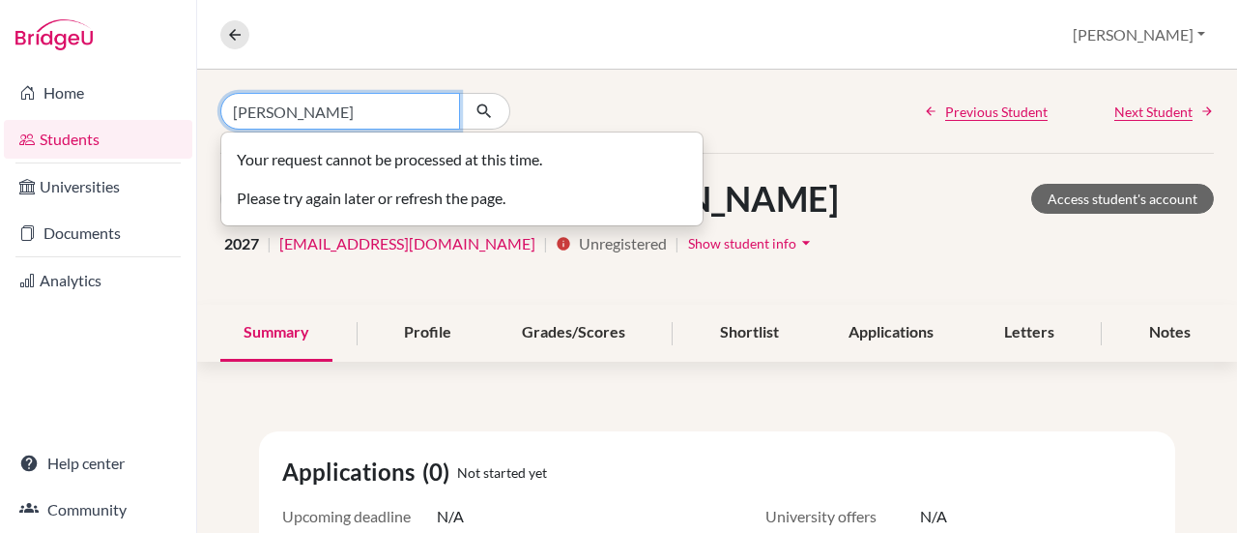
type input "[PERSON_NAME]"
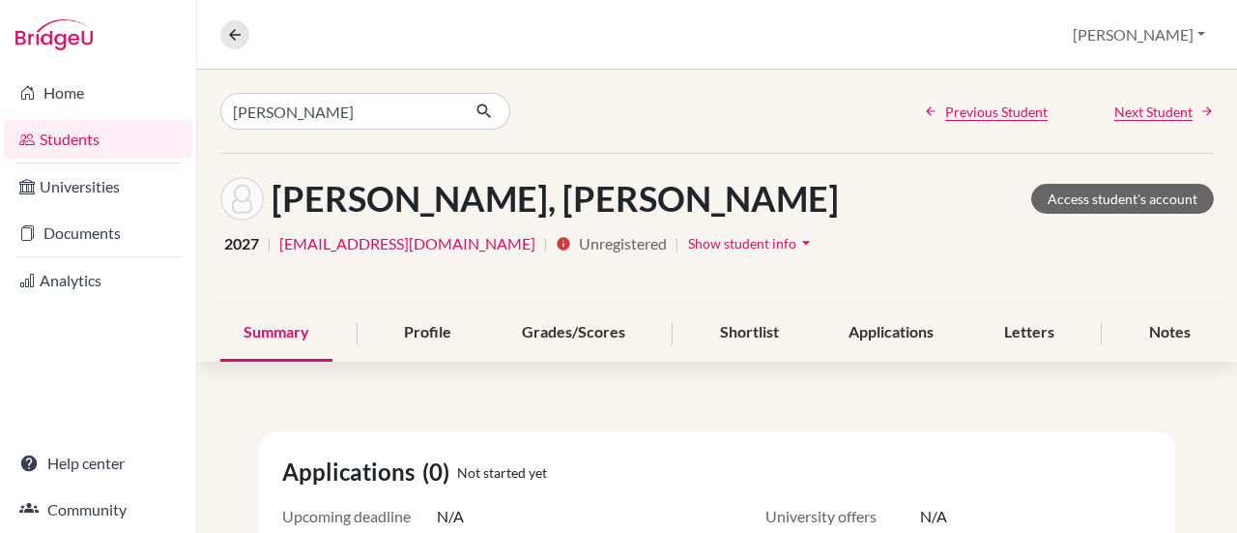
drag, startPoint x: 619, startPoint y: 142, endPoint x: 468, endPoint y: 111, distance: 153.9
click at [475, 111] on icon "button" at bounding box center [484, 110] width 19 height 19
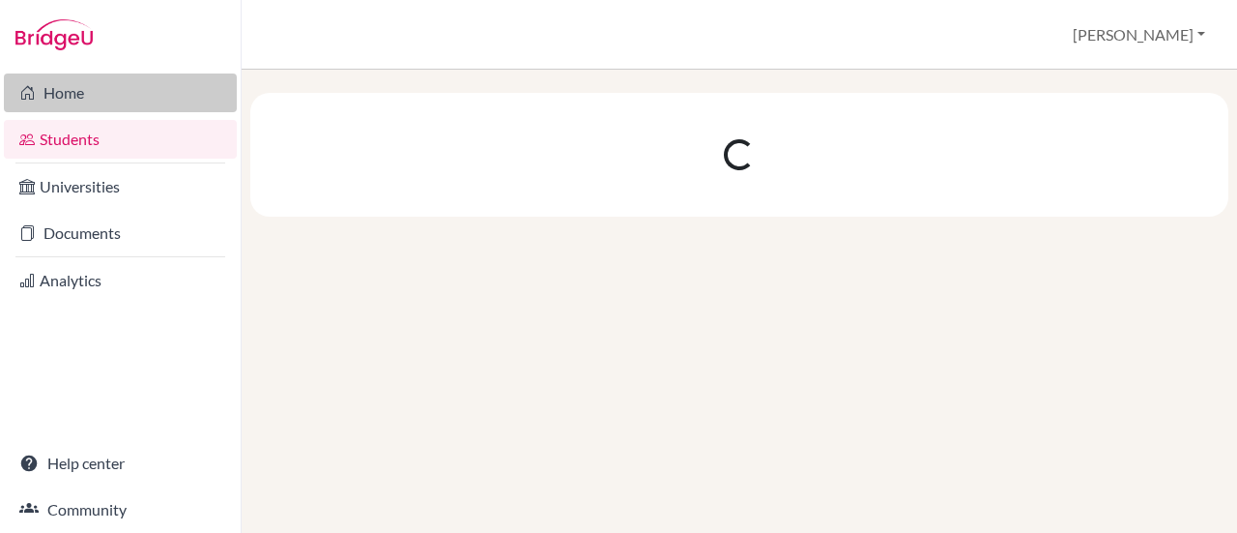
click at [99, 103] on link "Home" at bounding box center [120, 92] width 233 height 39
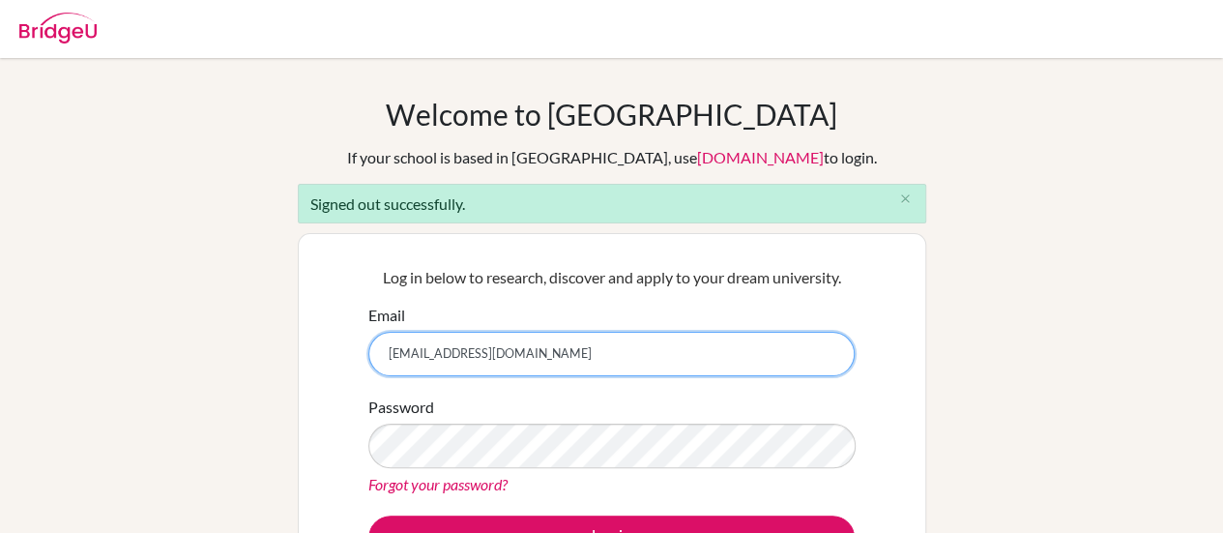
type input "[EMAIL_ADDRESS][DOMAIN_NAME]"
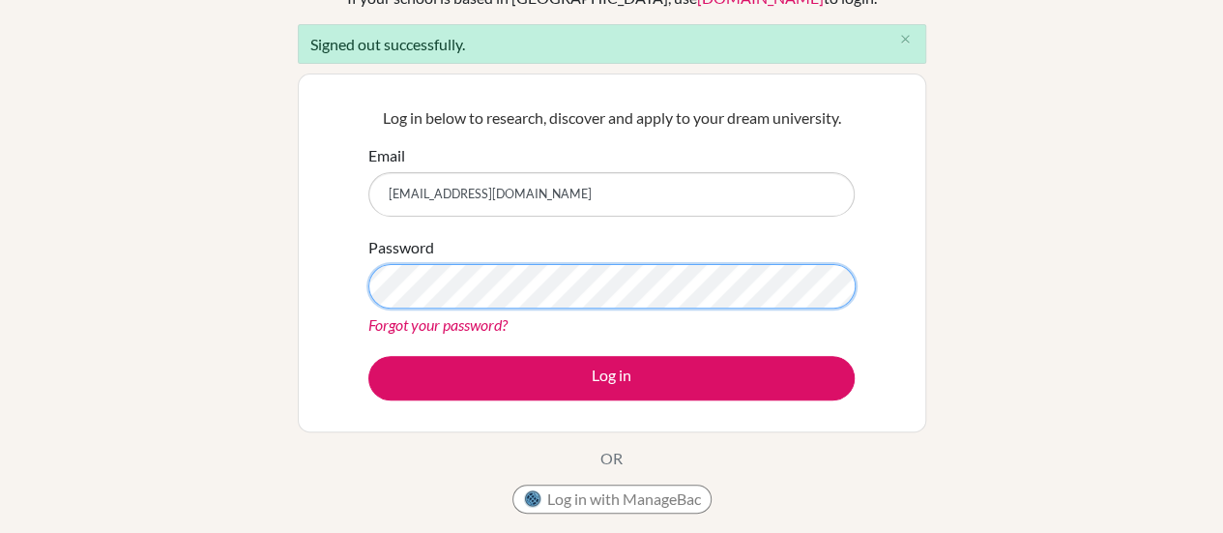
scroll to position [210, 0]
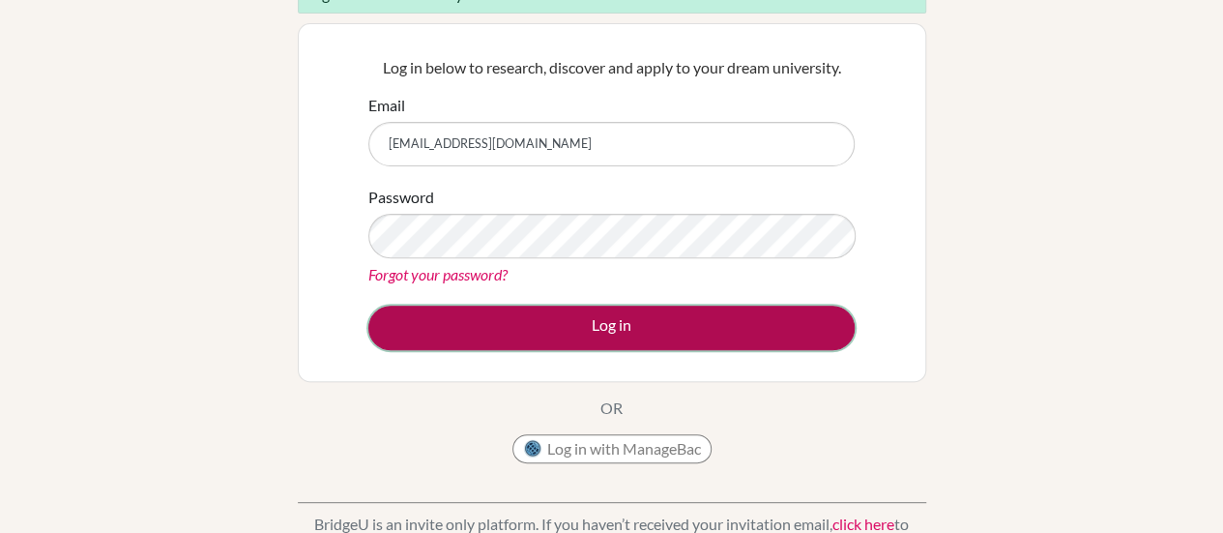
click at [498, 337] on button "Log in" at bounding box center [611, 327] width 486 height 44
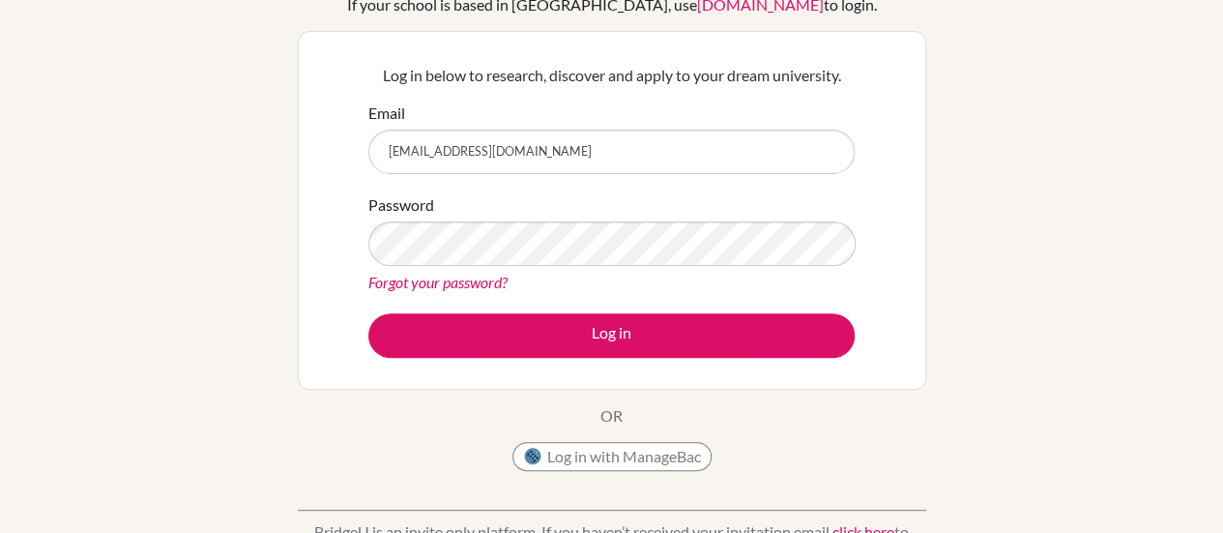
scroll to position [177, 0]
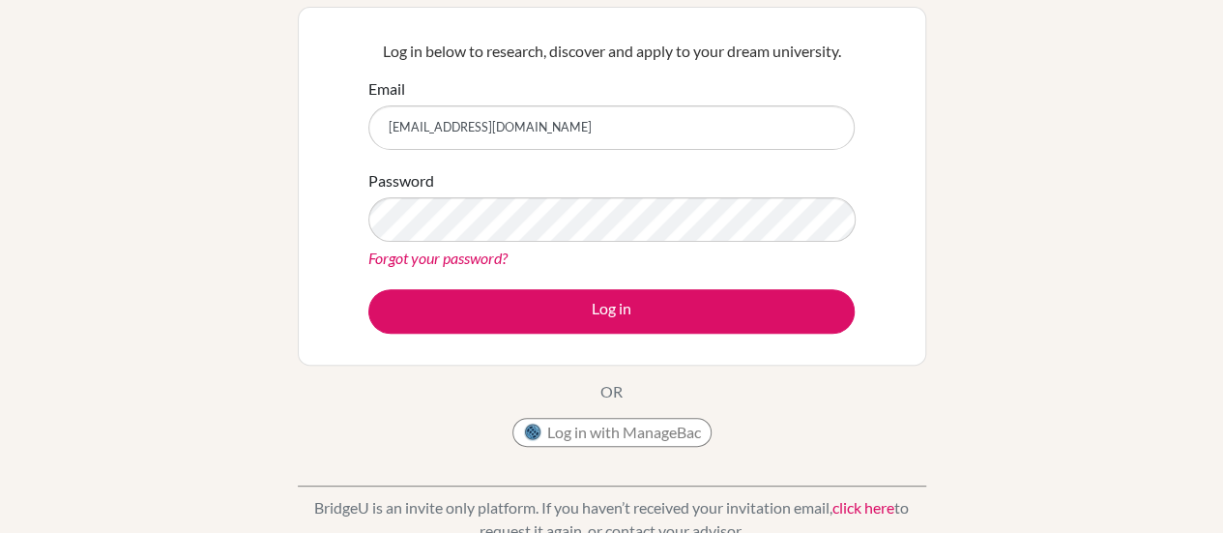
click at [475, 262] on link "Forgot your password?" at bounding box center [437, 257] width 139 height 18
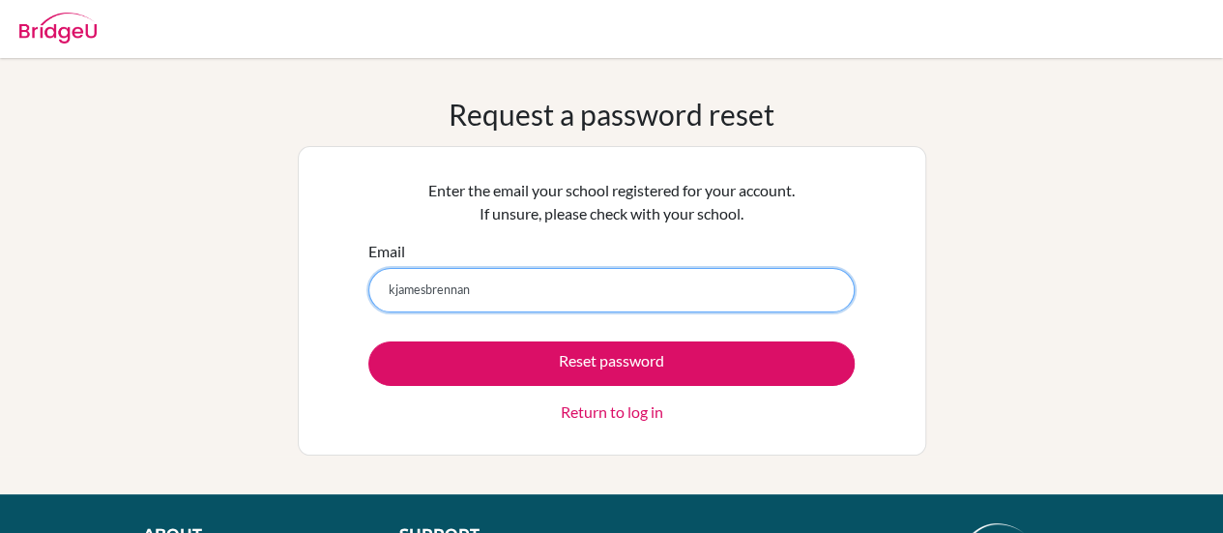
type input "[EMAIL_ADDRESS][DOMAIN_NAME]"
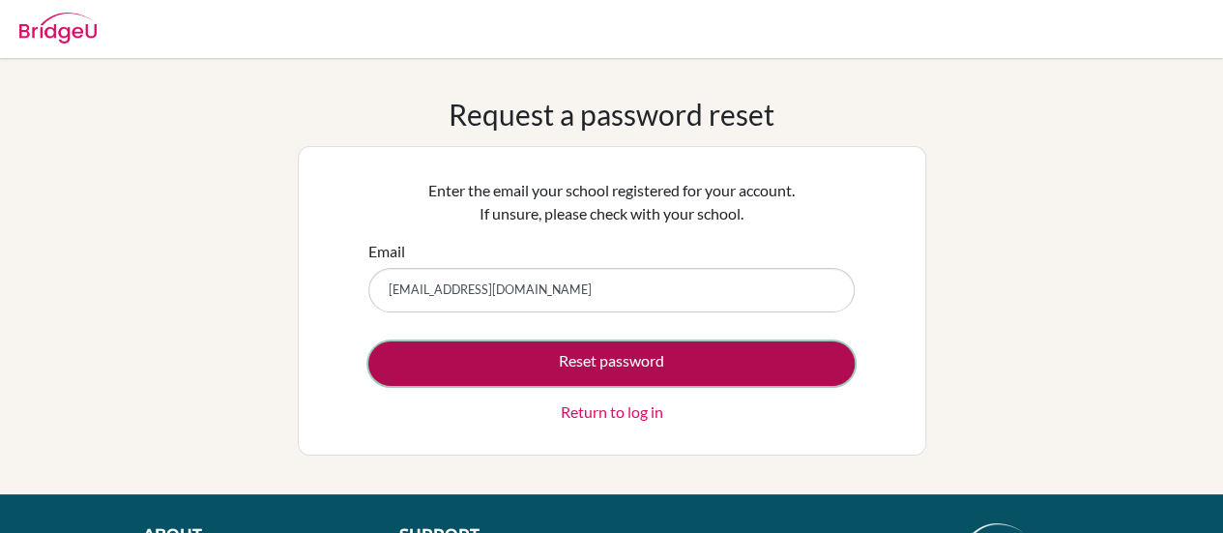
click at [551, 357] on button "Reset password" at bounding box center [611, 363] width 486 height 44
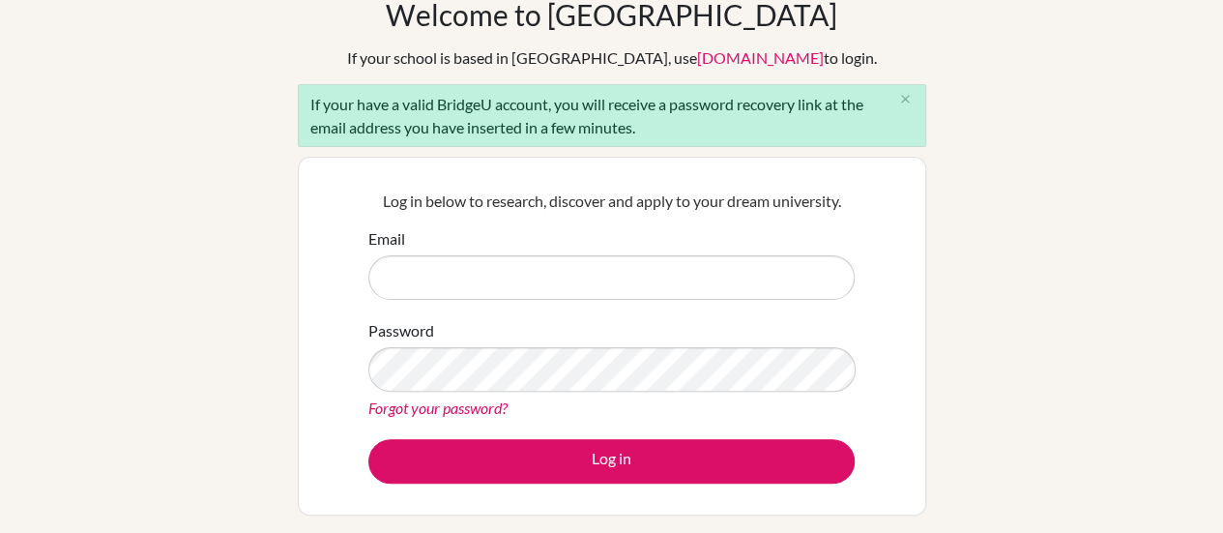
scroll to position [102, 0]
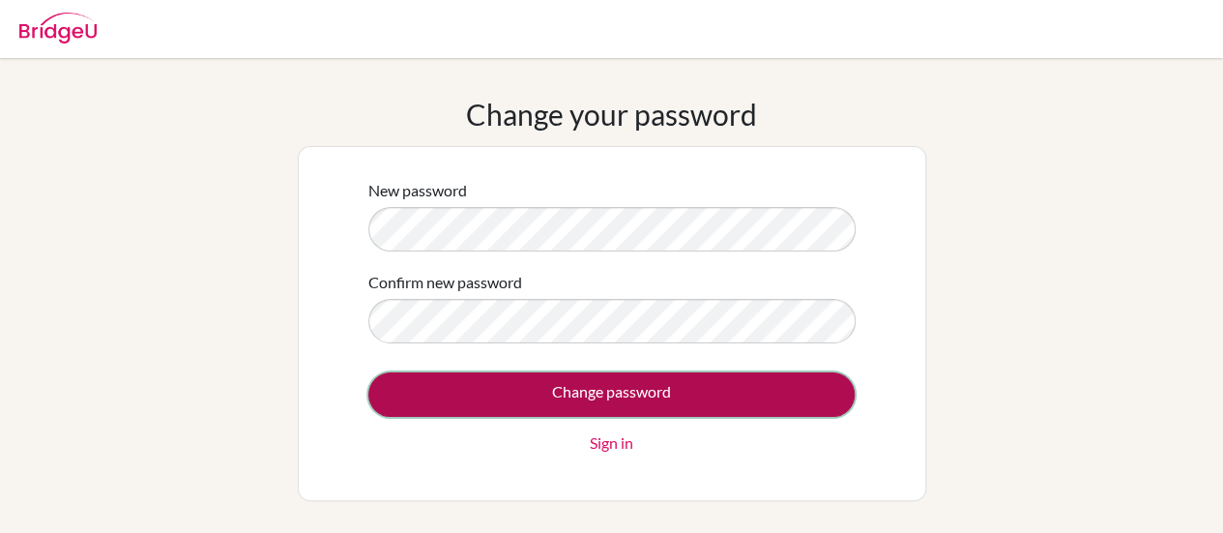
click at [570, 385] on input "Change password" at bounding box center [611, 394] width 486 height 44
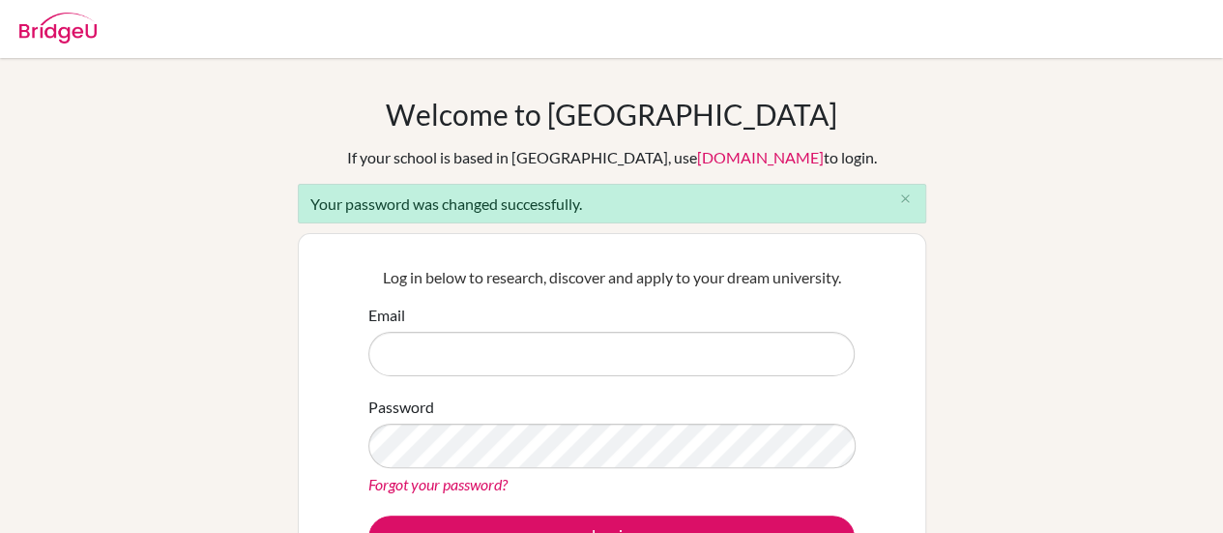
drag, startPoint x: 0, startPoint y: 0, endPoint x: 537, endPoint y: 334, distance: 633.0
click at [537, 334] on input "Email" at bounding box center [611, 354] width 486 height 44
type input "[EMAIL_ADDRESS][DOMAIN_NAME]"
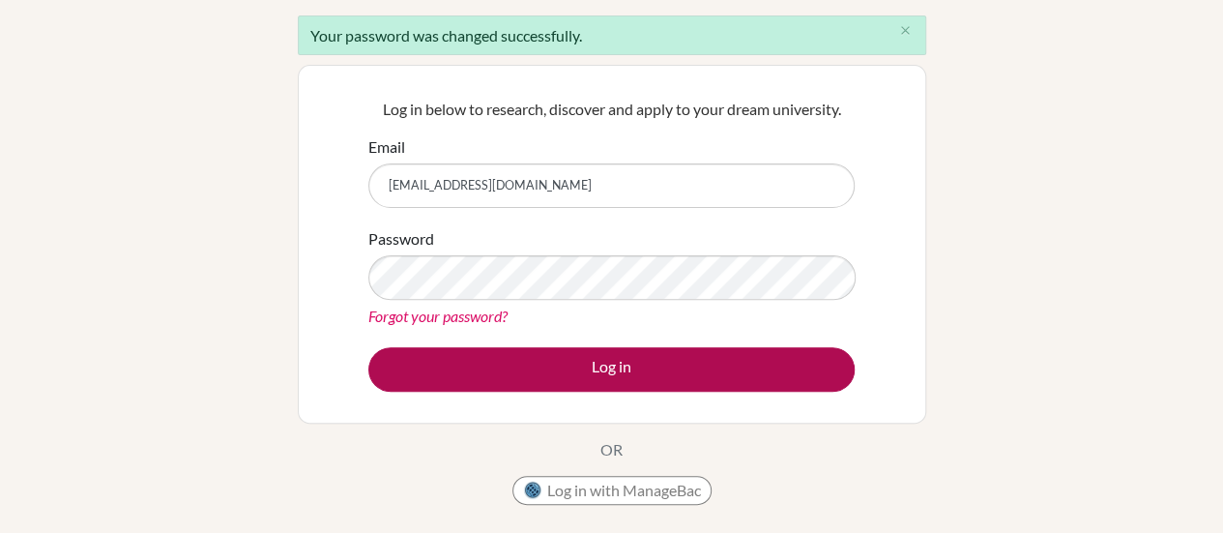
scroll to position [171, 0]
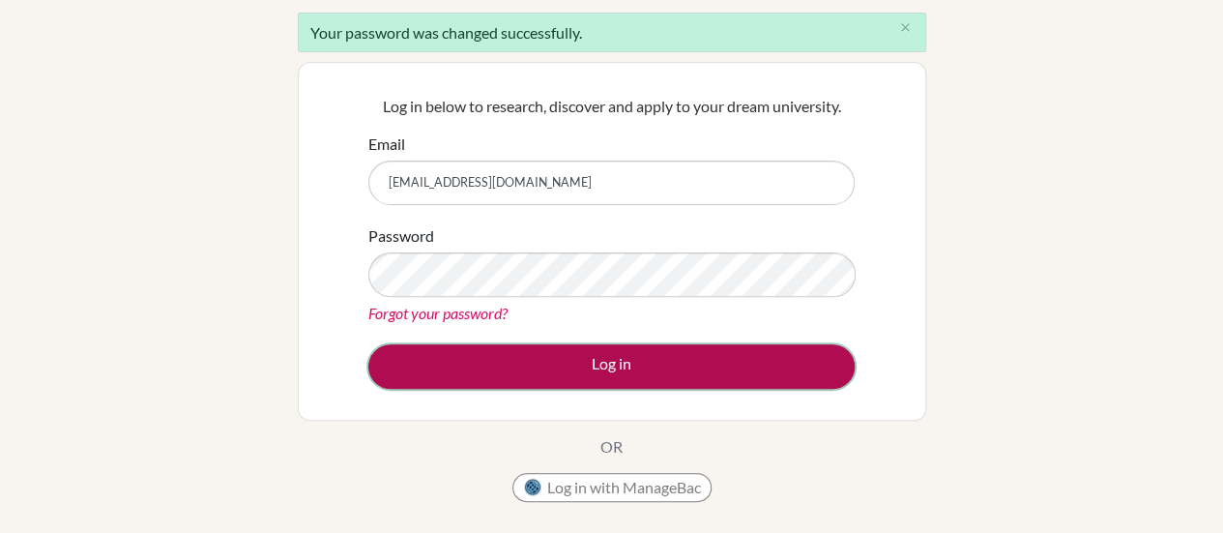
click at [601, 364] on button "Log in" at bounding box center [611, 366] width 486 height 44
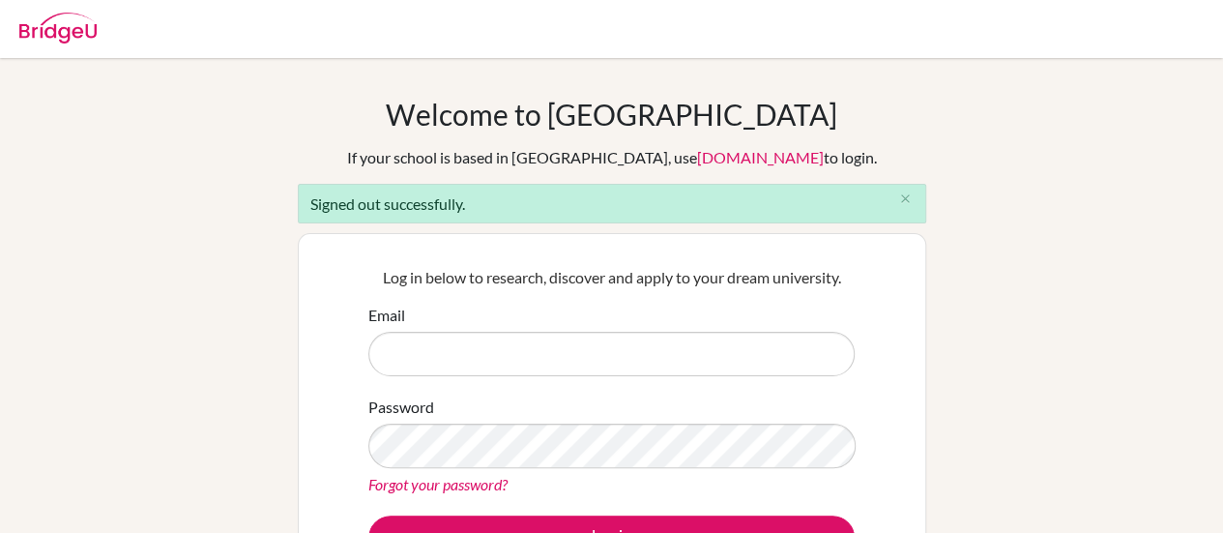
click at [570, 359] on input "Email" at bounding box center [611, 354] width 486 height 44
type input "[PERSON_NAME][EMAIL_ADDRESS][DOMAIN_NAME]"
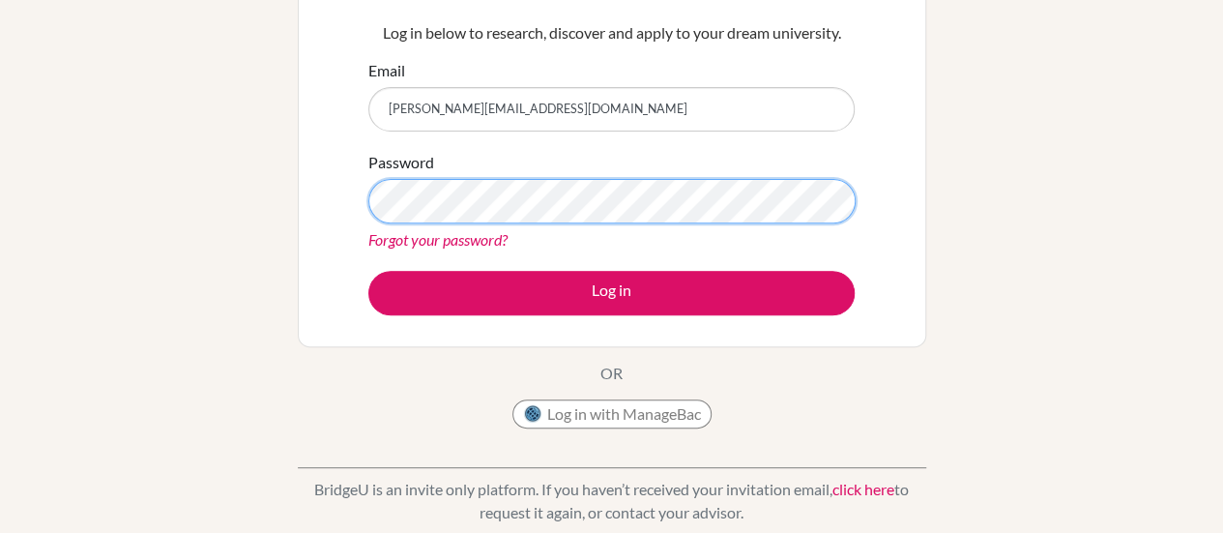
scroll to position [259, 0]
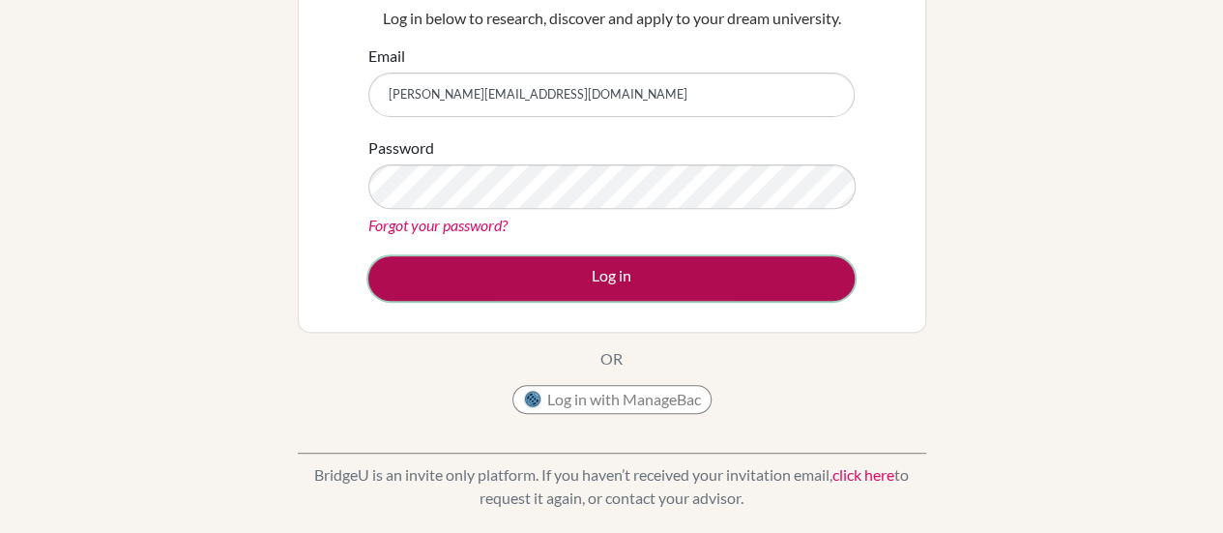
click at [574, 288] on button "Log in" at bounding box center [611, 278] width 486 height 44
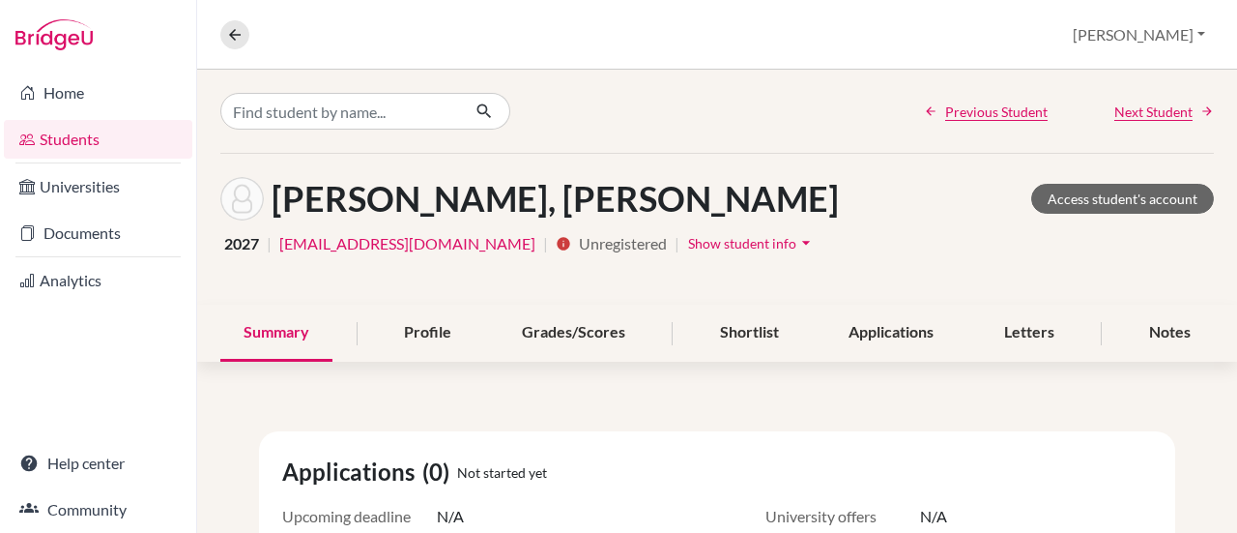
click at [91, 149] on link "Students" at bounding box center [98, 139] width 188 height 39
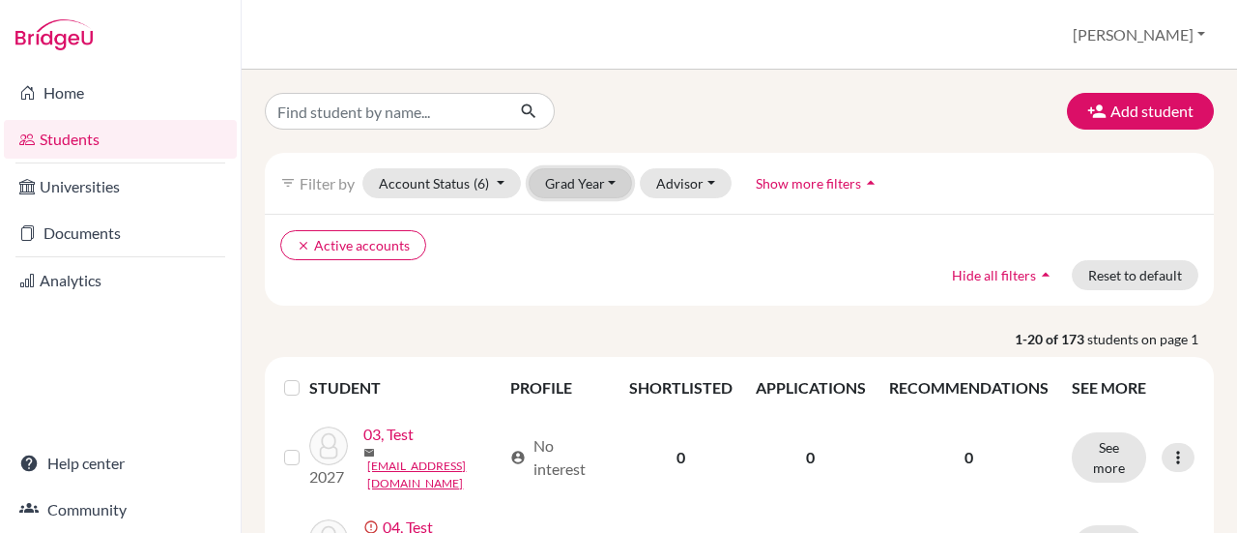
click at [611, 192] on button "Grad Year" at bounding box center [581, 183] width 104 height 30
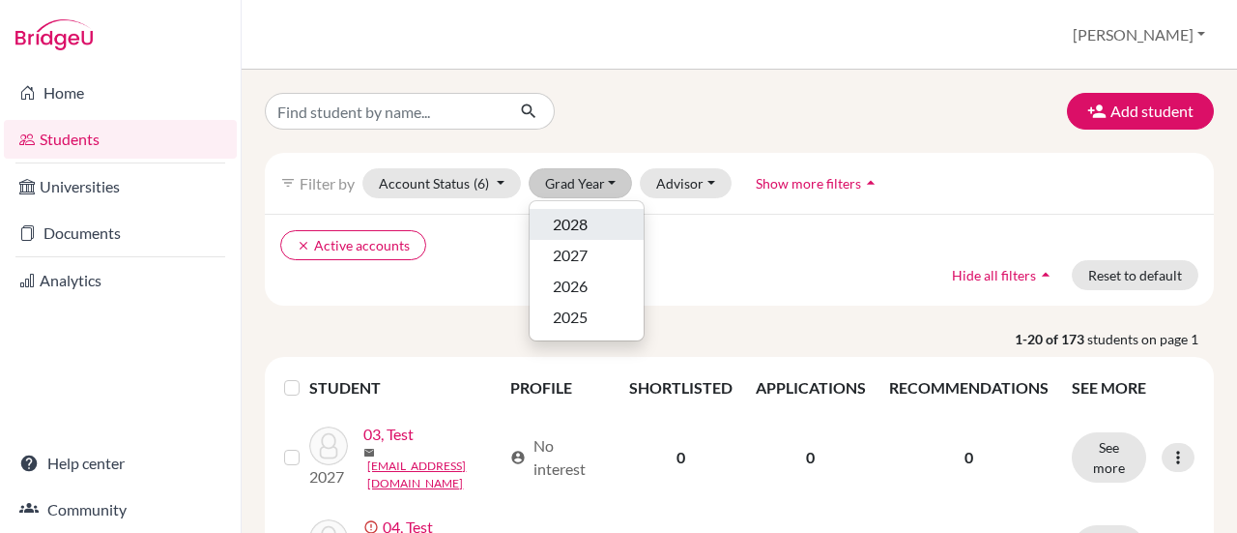
click at [619, 228] on div "2028" at bounding box center [587, 224] width 68 height 23
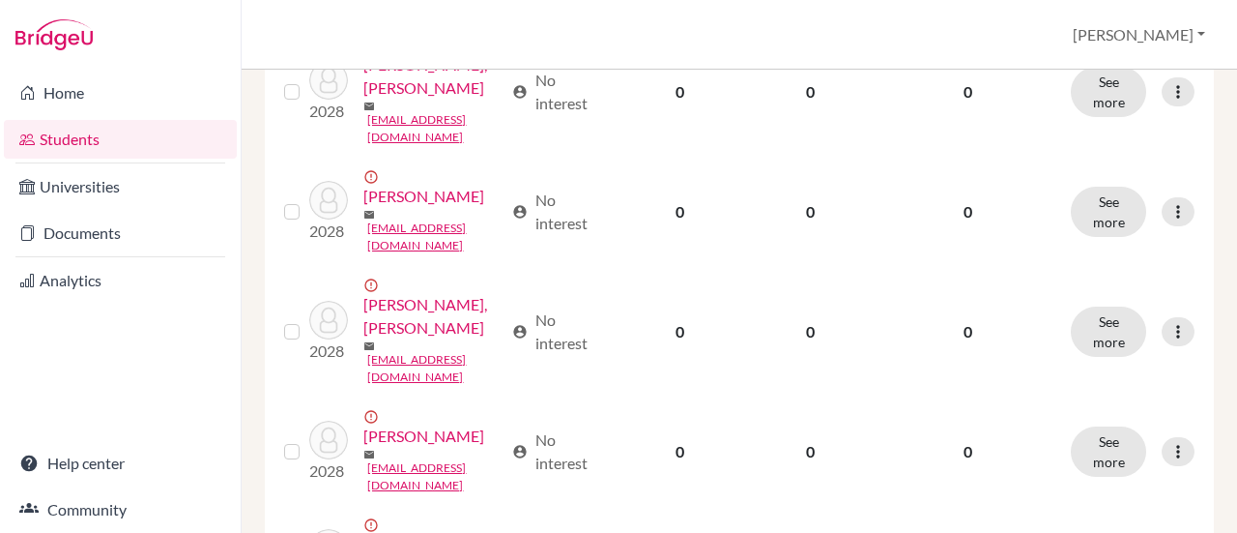
scroll to position [478, 0]
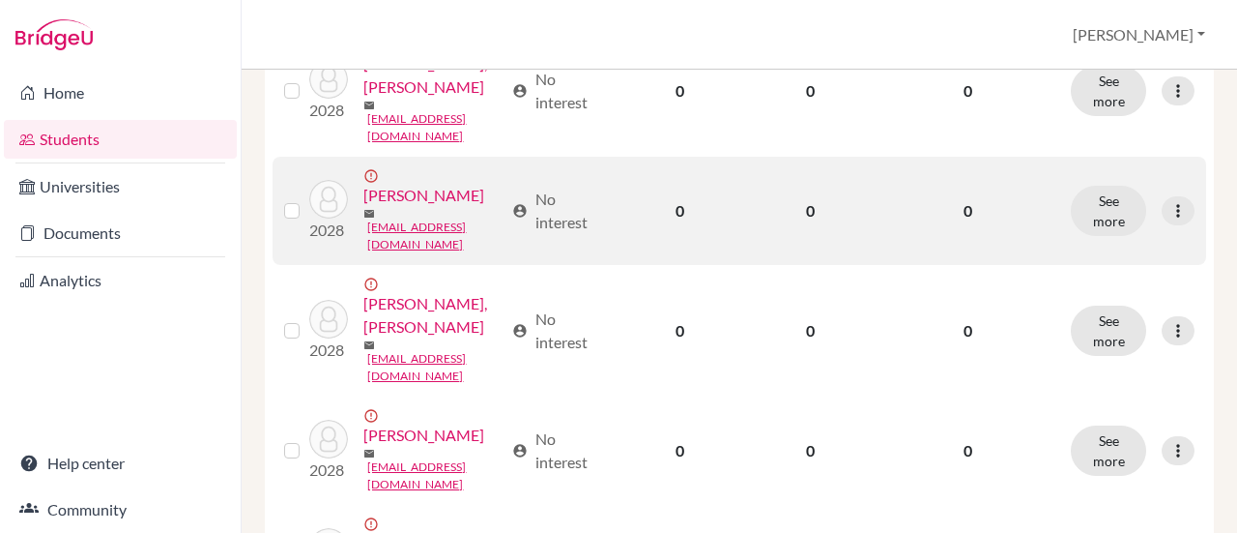
click at [407, 207] on link "CHAN, WAN-TING, Amelia" at bounding box center [423, 195] width 121 height 23
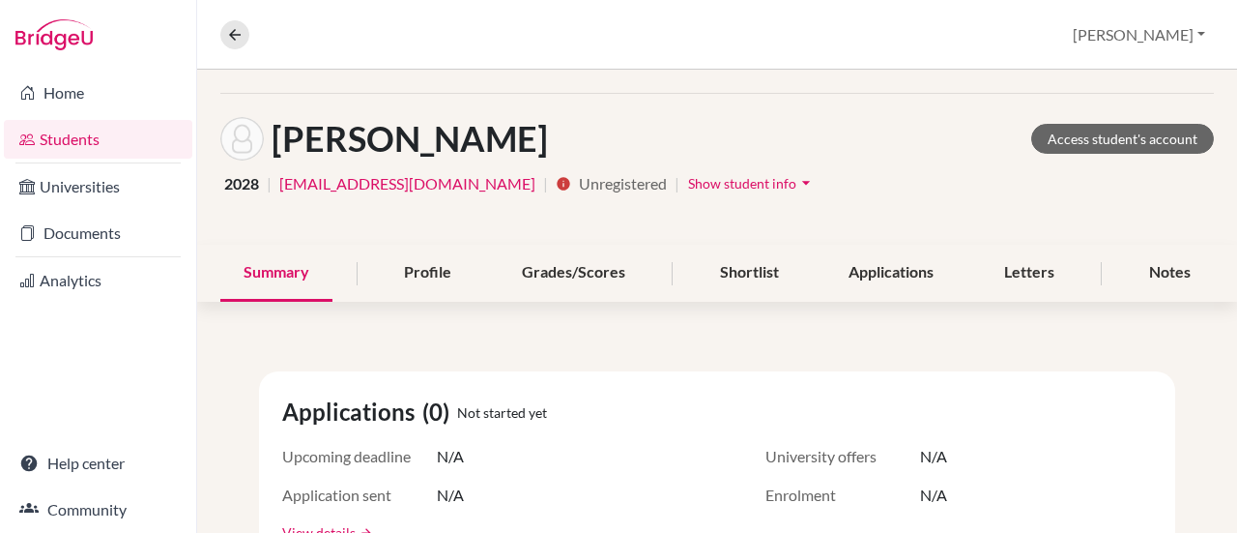
scroll to position [56, 0]
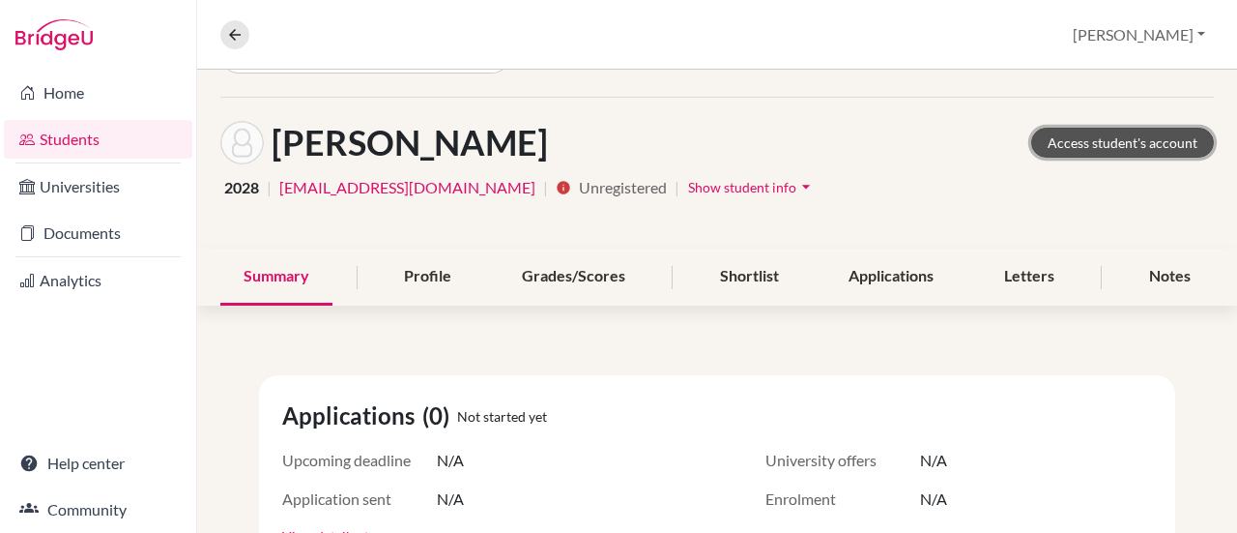
click at [1079, 146] on link "Access student's account" at bounding box center [1122, 143] width 183 height 30
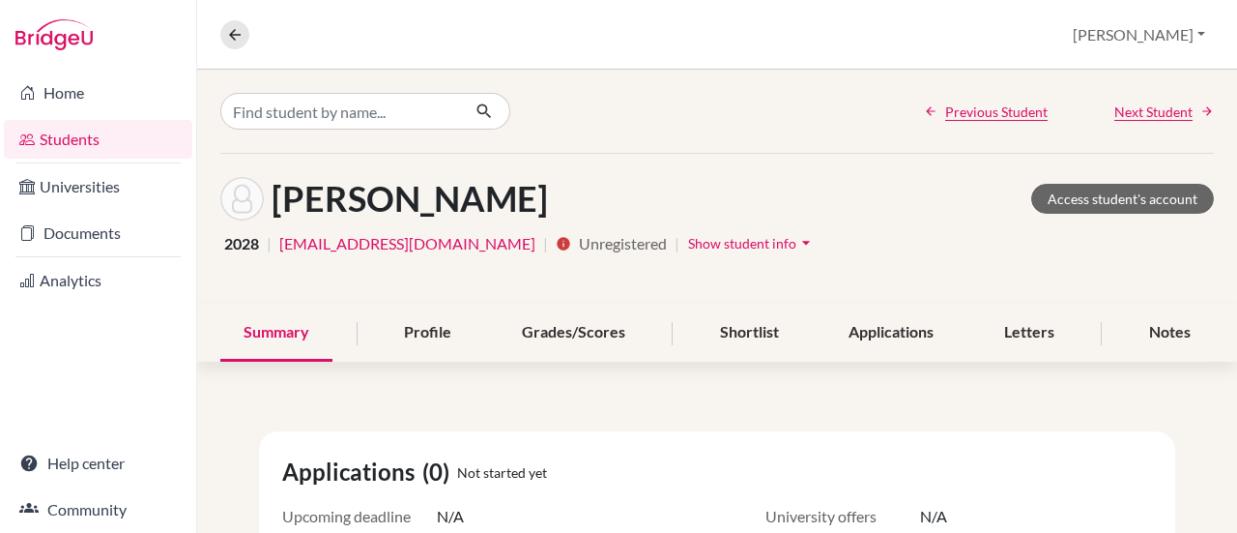
click at [797, 243] on icon "arrow_drop_down" at bounding box center [806, 242] width 19 height 19
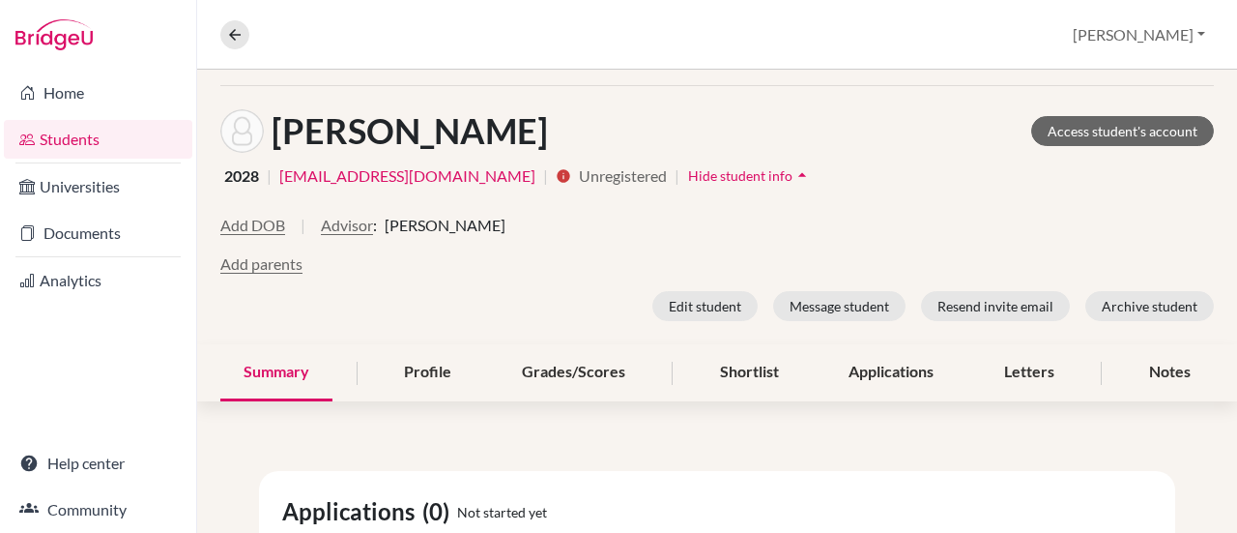
scroll to position [66, 0]
